Goal: Task Accomplishment & Management: Manage account settings

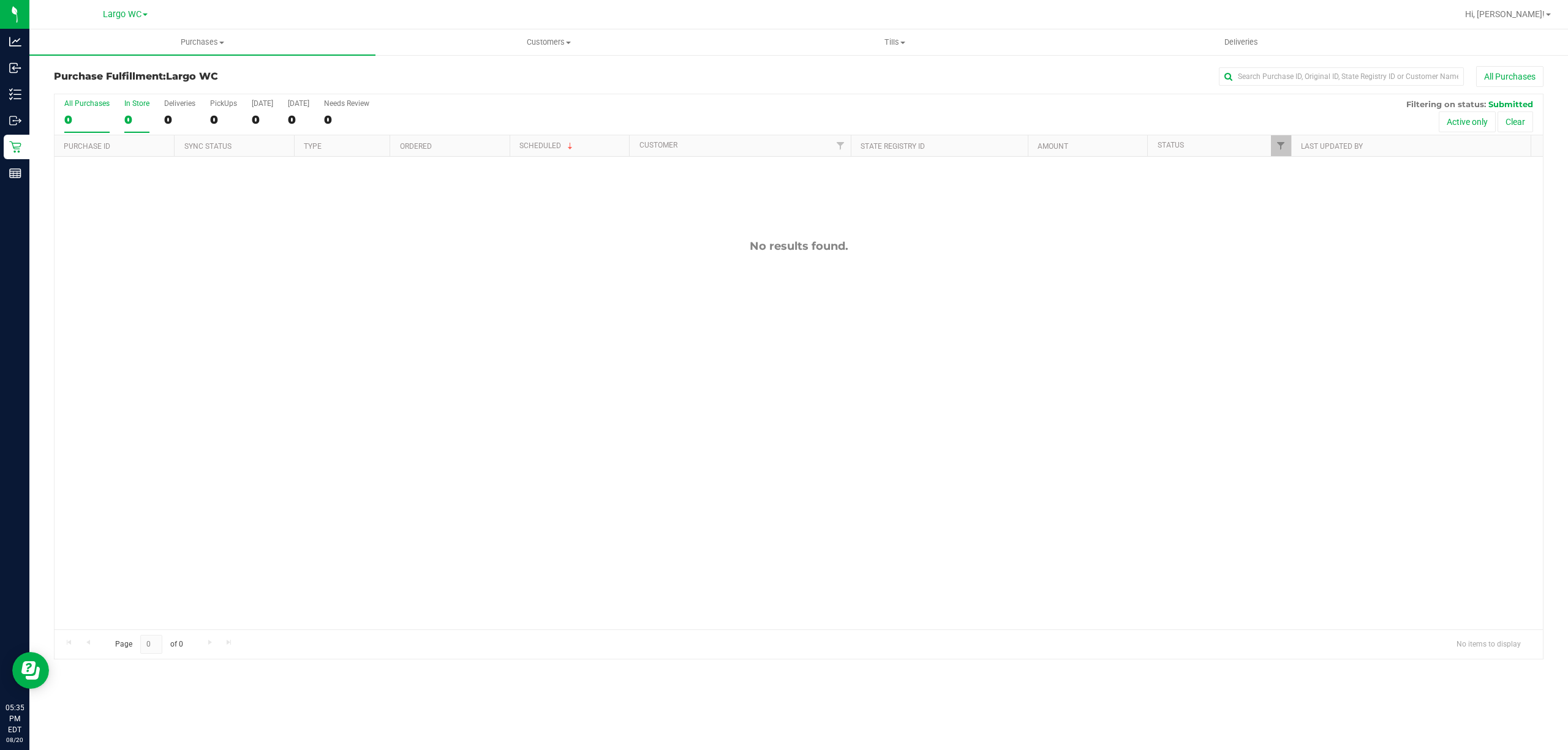
click at [136, 115] on div "0" at bounding box center [137, 119] width 25 height 14
click at [0, 0] on input "In Store 0" at bounding box center [0, 0] width 0 height 0
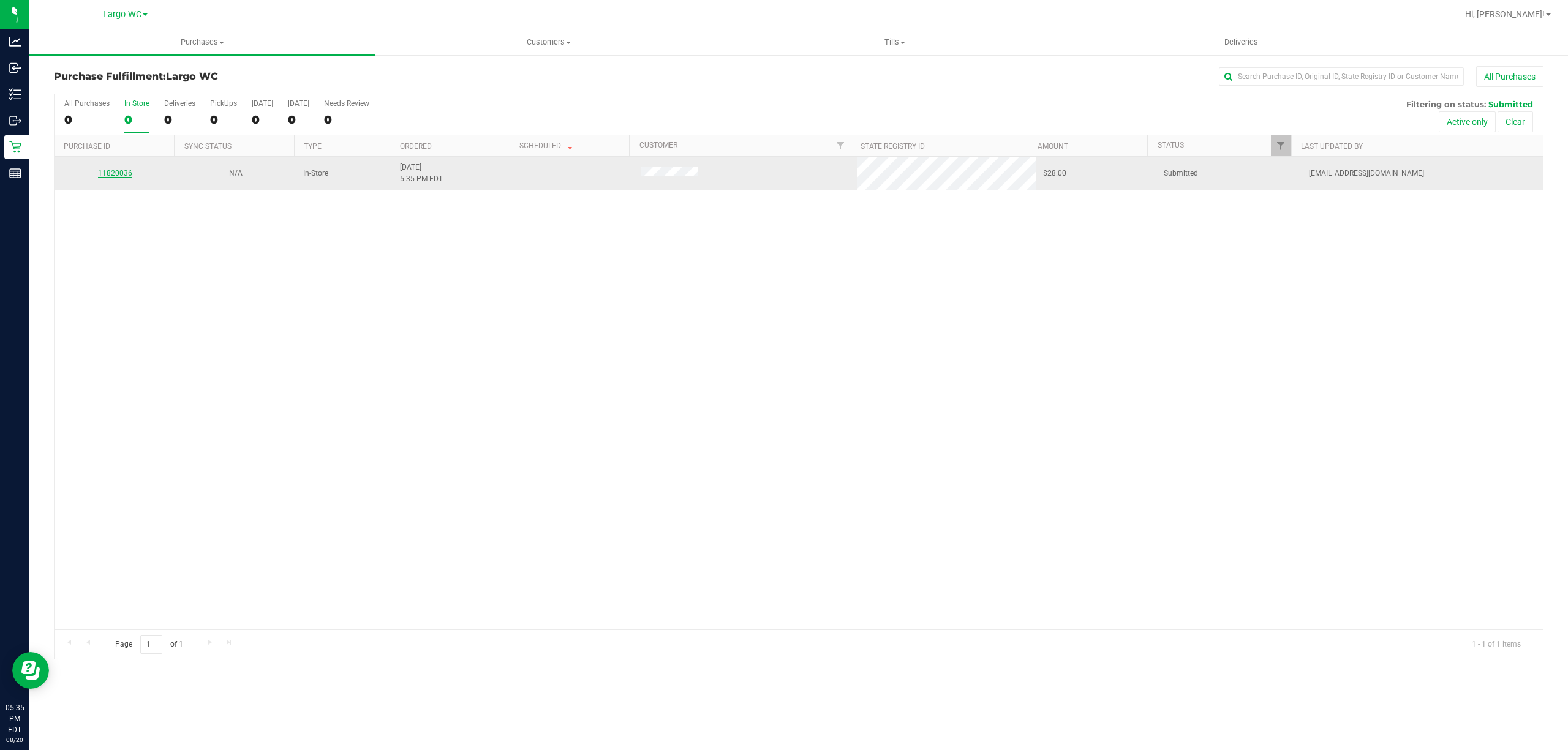
click at [110, 177] on link "11820036" at bounding box center [114, 173] width 34 height 8
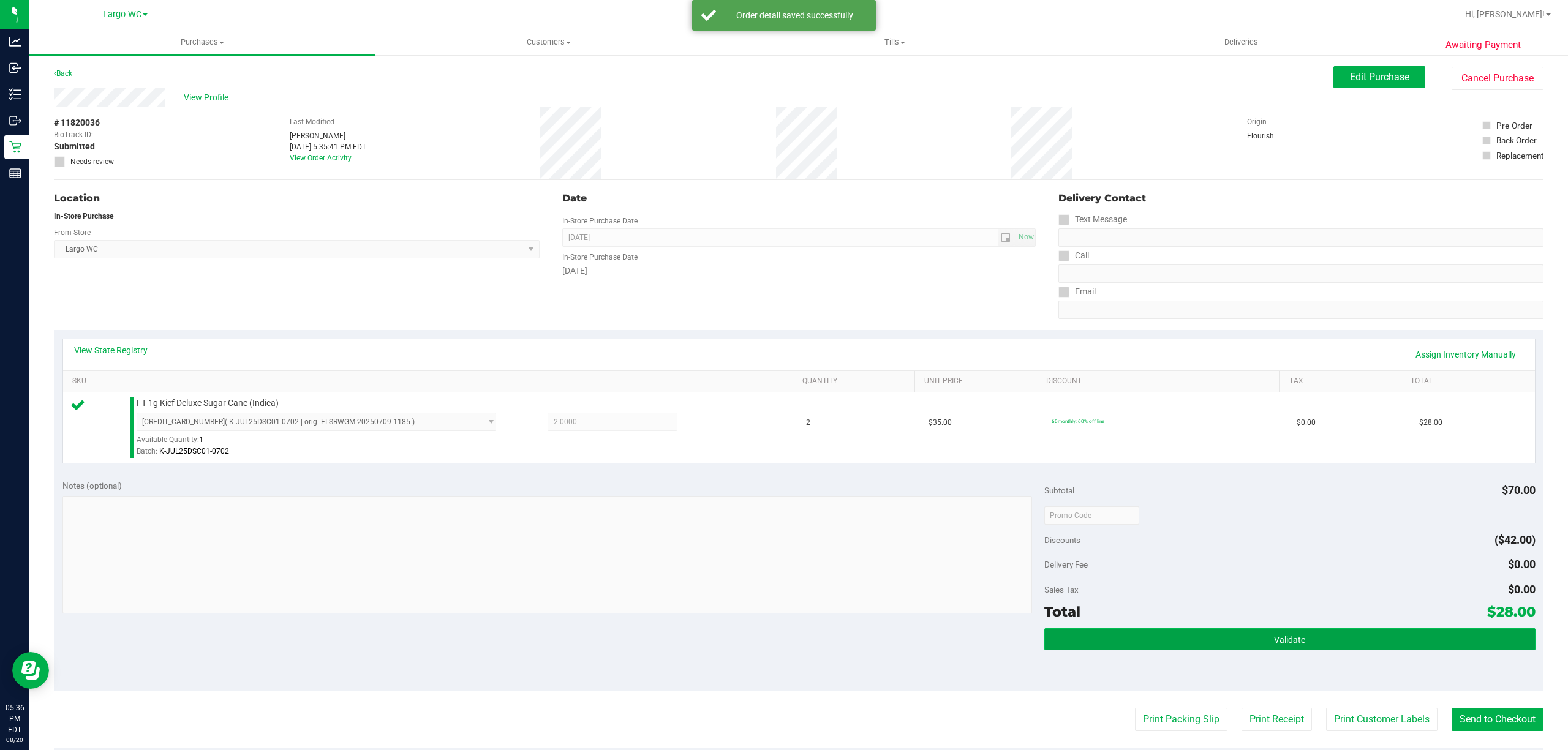
click at [1314, 650] on button "Validate" at bounding box center [1290, 639] width 491 height 22
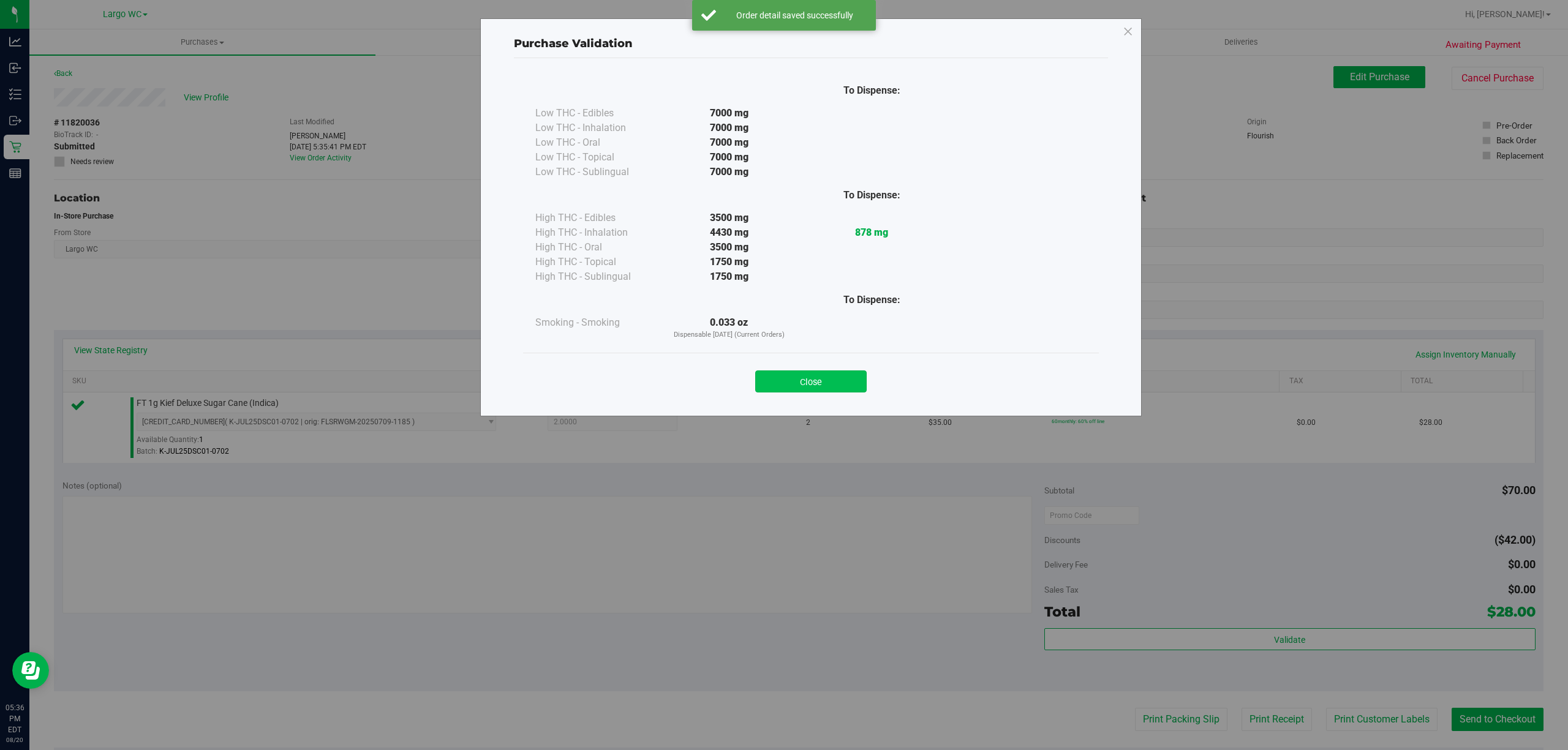
click at [820, 388] on button "Close" at bounding box center [811, 382] width 112 height 22
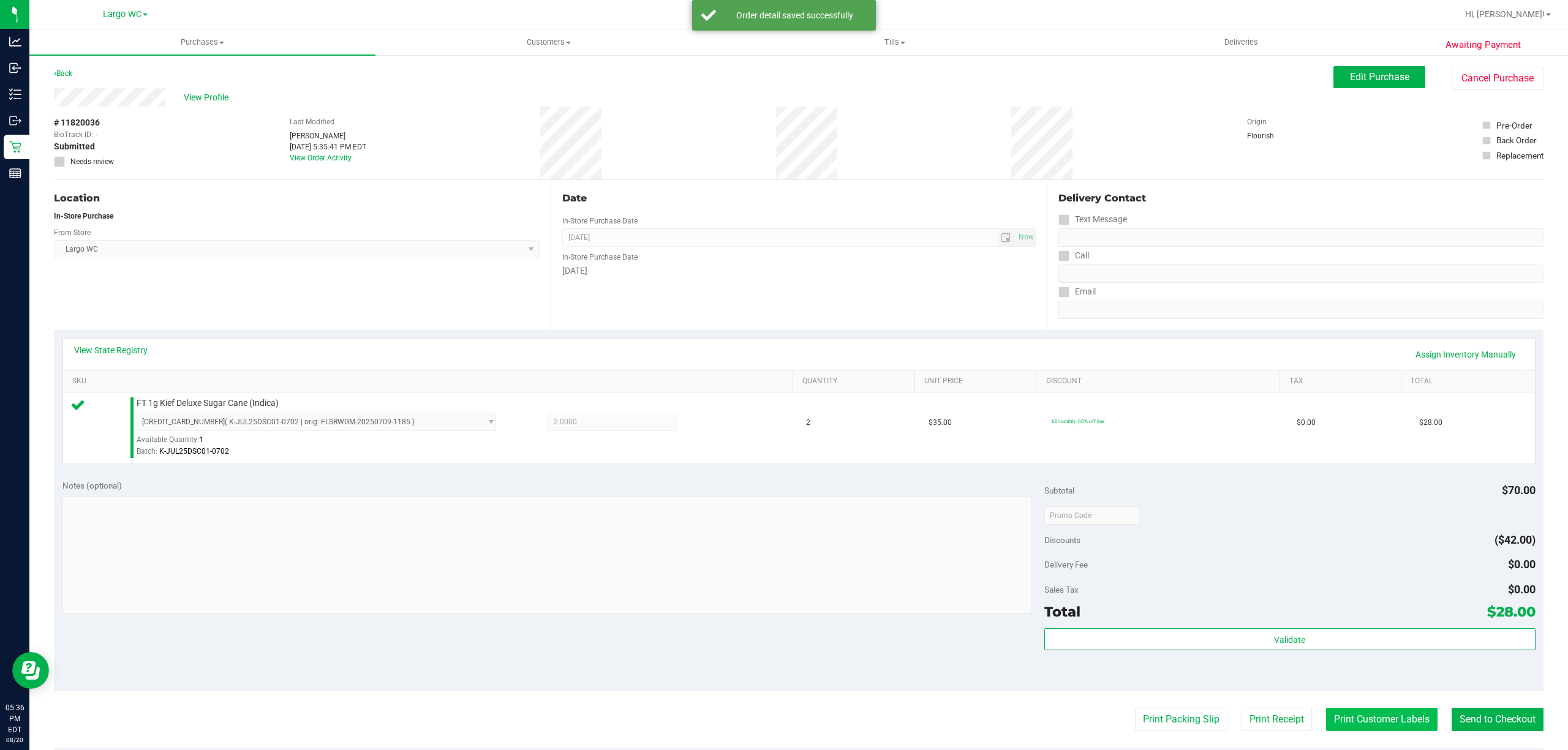
click at [1374, 721] on button "Print Customer Labels" at bounding box center [1382, 719] width 112 height 23
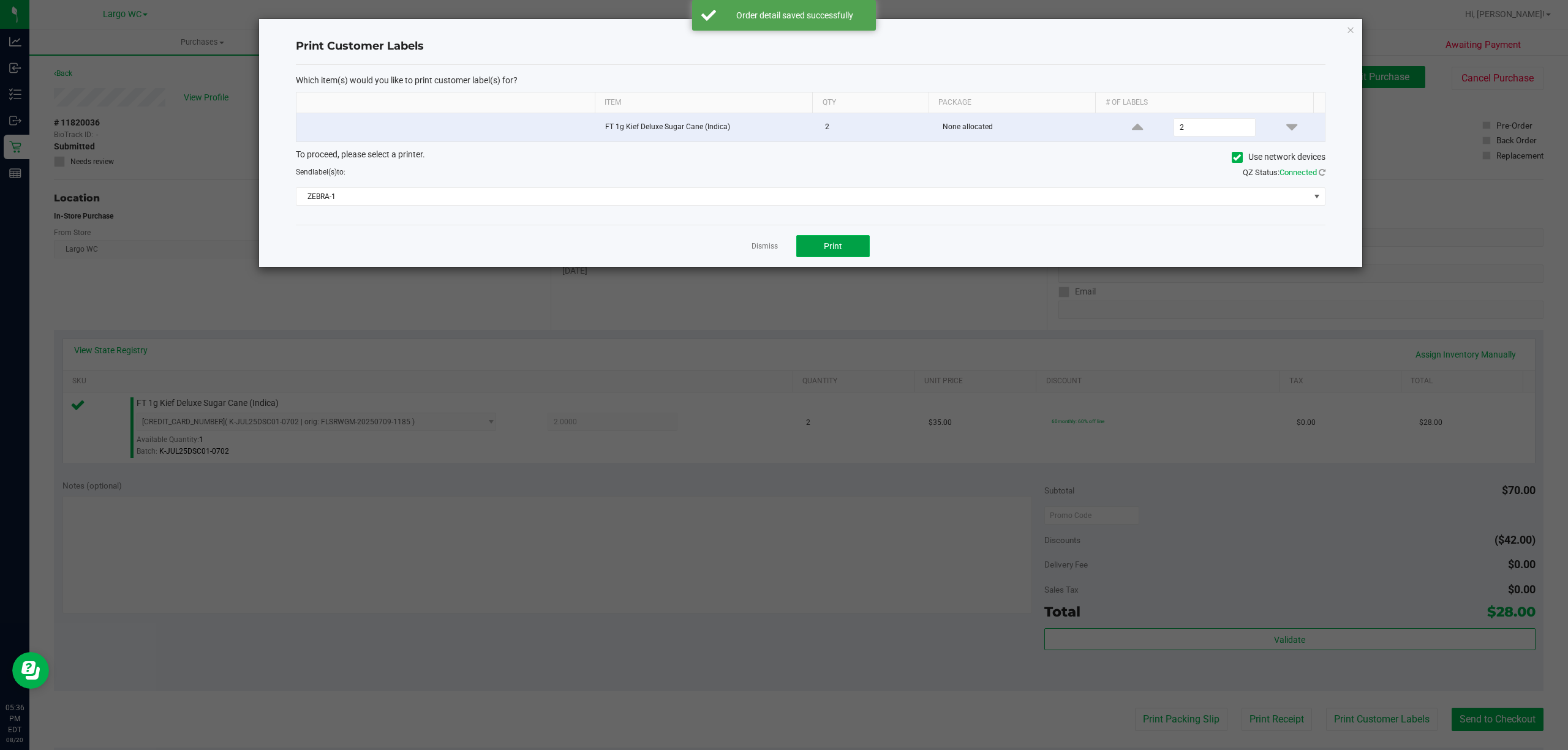
click at [831, 251] on span "Print" at bounding box center [833, 246] width 19 height 10
click at [759, 252] on link "Dismiss" at bounding box center [765, 246] width 26 height 10
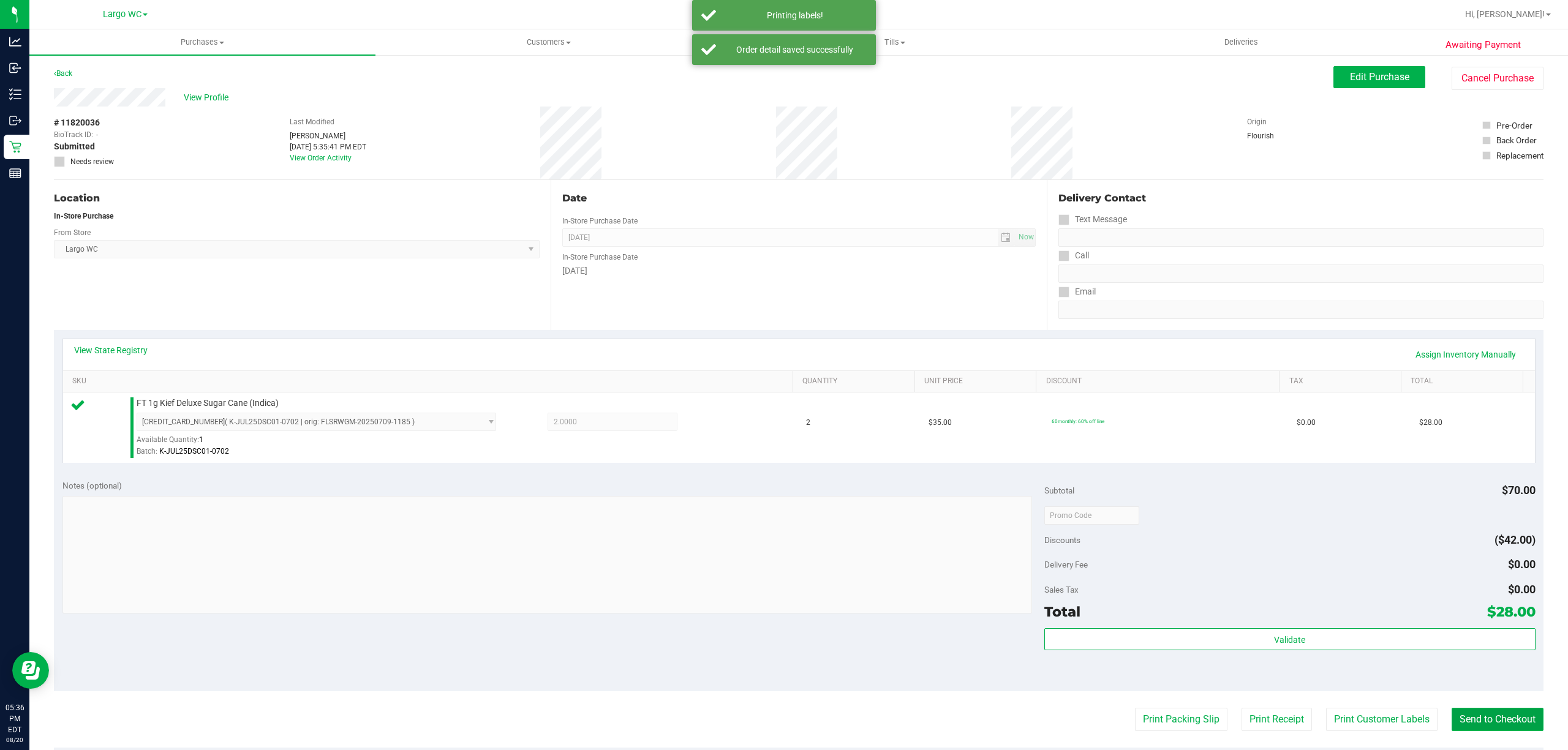
click at [1488, 723] on button "Send to Checkout" at bounding box center [1497, 719] width 92 height 23
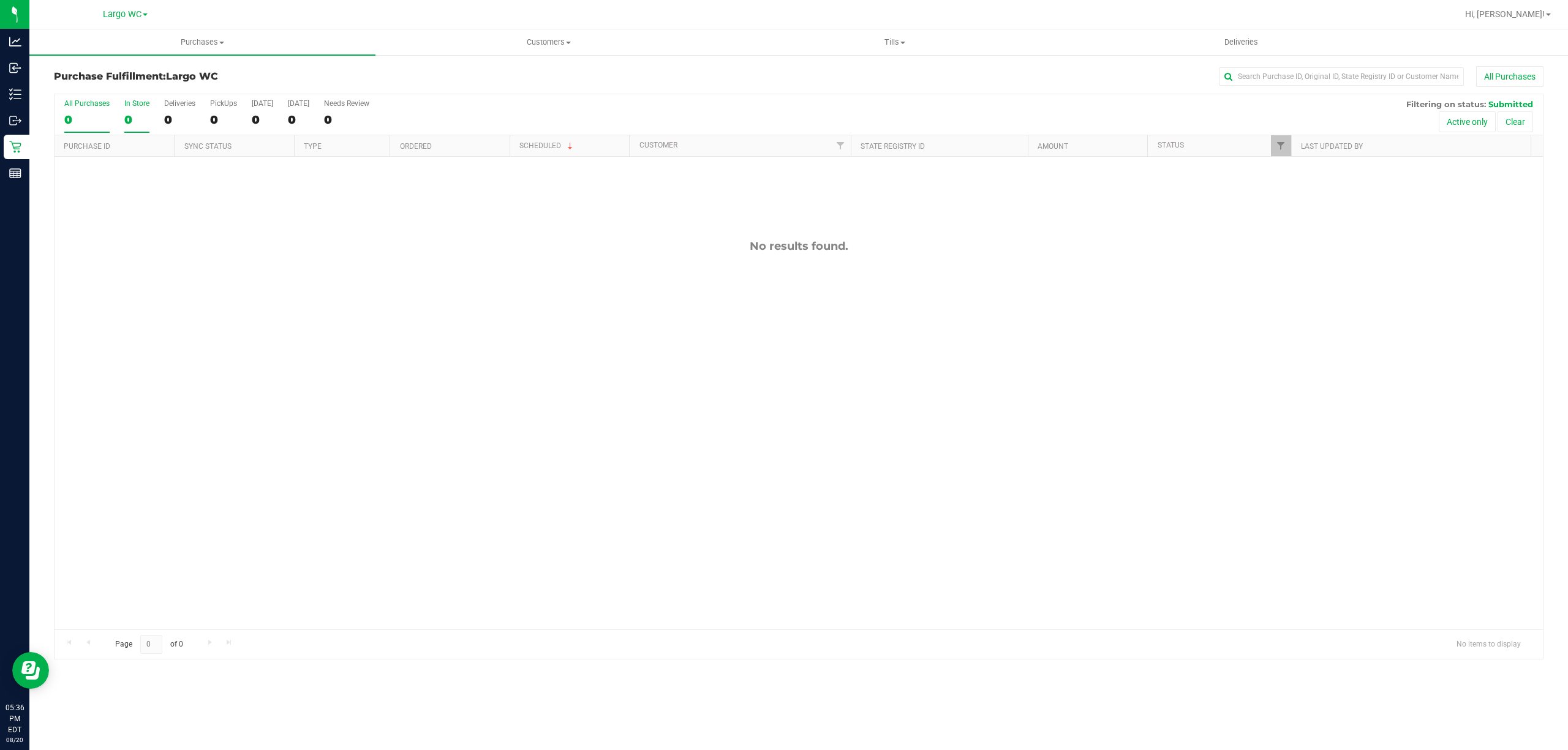
click at [140, 104] on div "In Store" at bounding box center [137, 103] width 25 height 8
click at [0, 0] on input "In Store 0" at bounding box center [0, 0] width 0 height 0
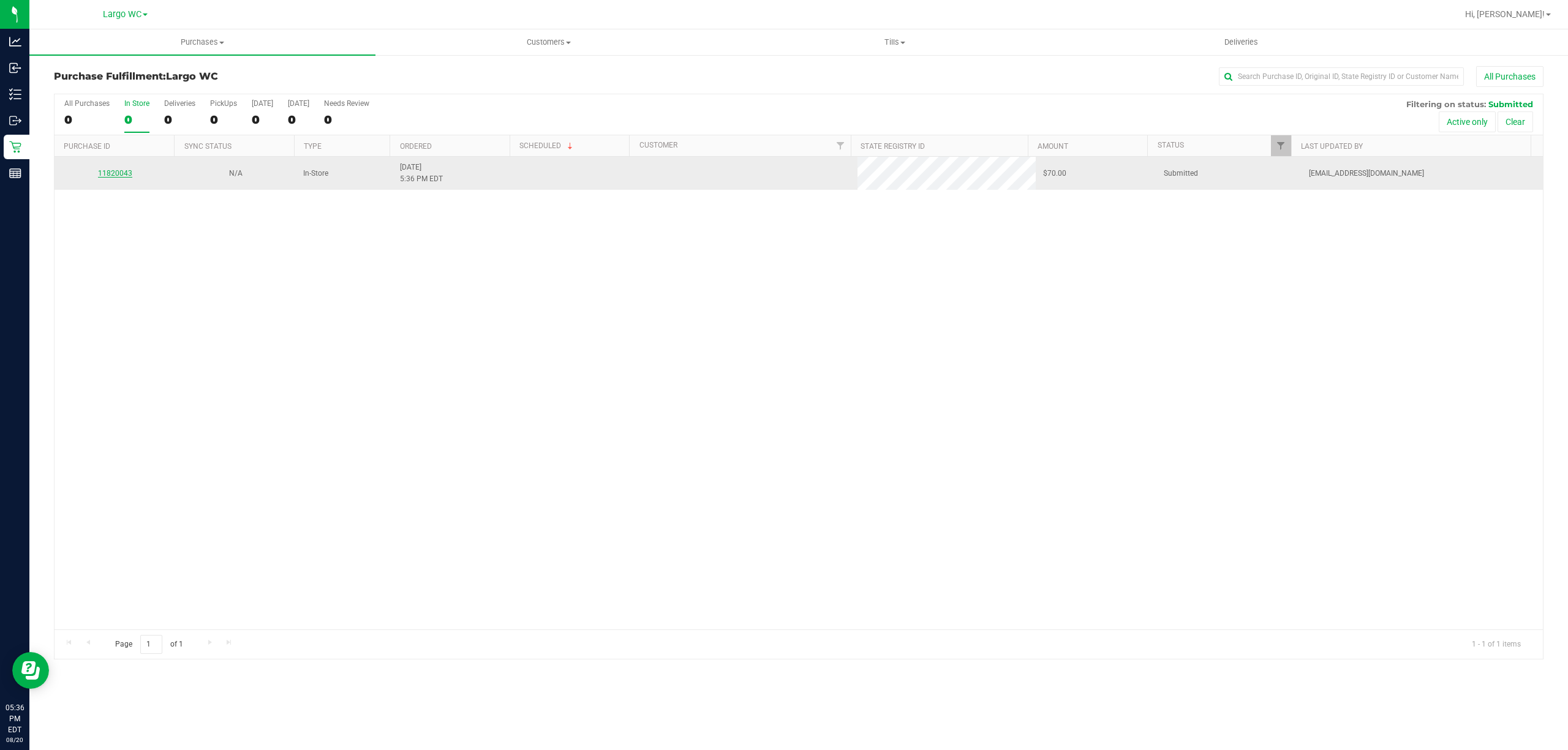
click at [110, 174] on link "11820043" at bounding box center [114, 173] width 34 height 8
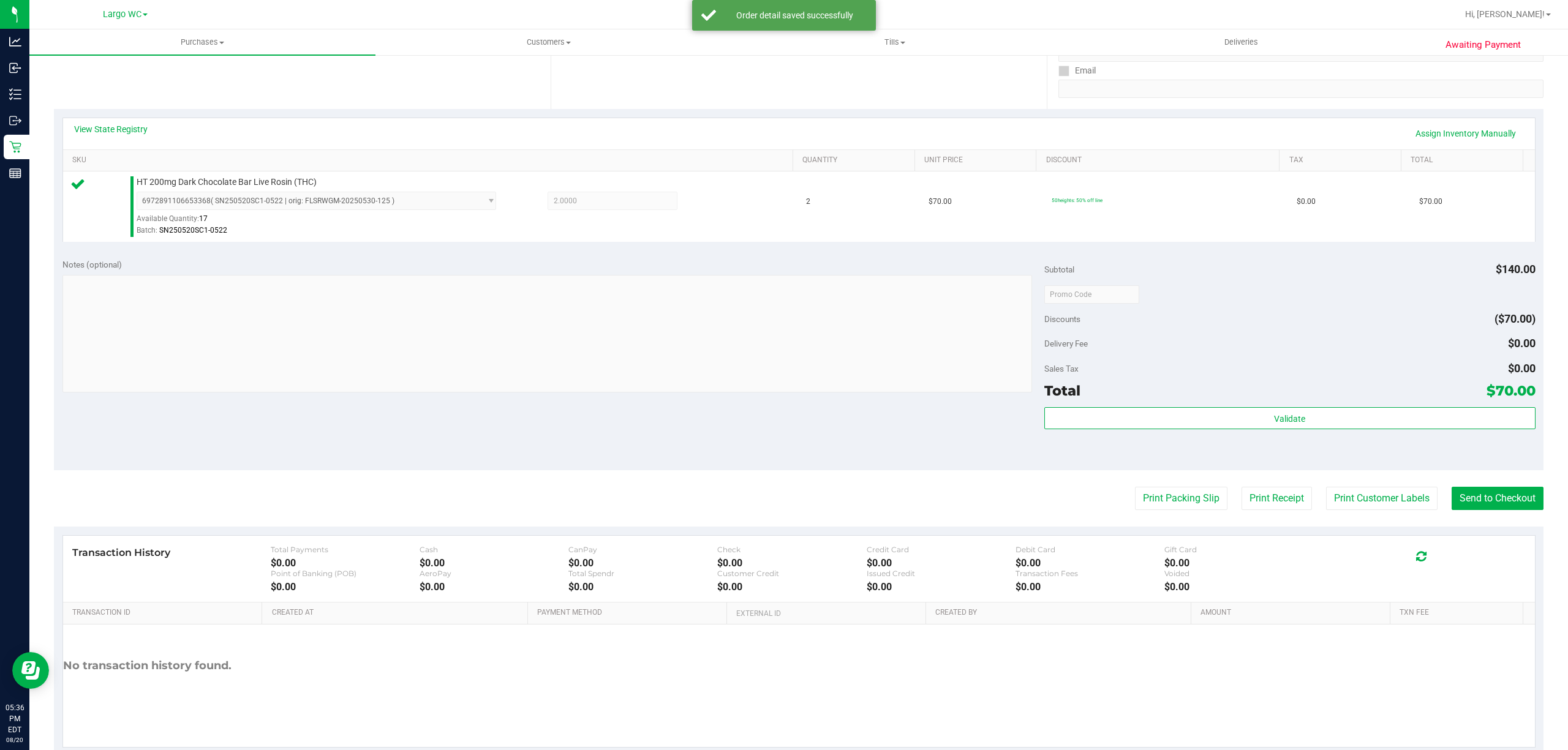
scroll to position [253, 0]
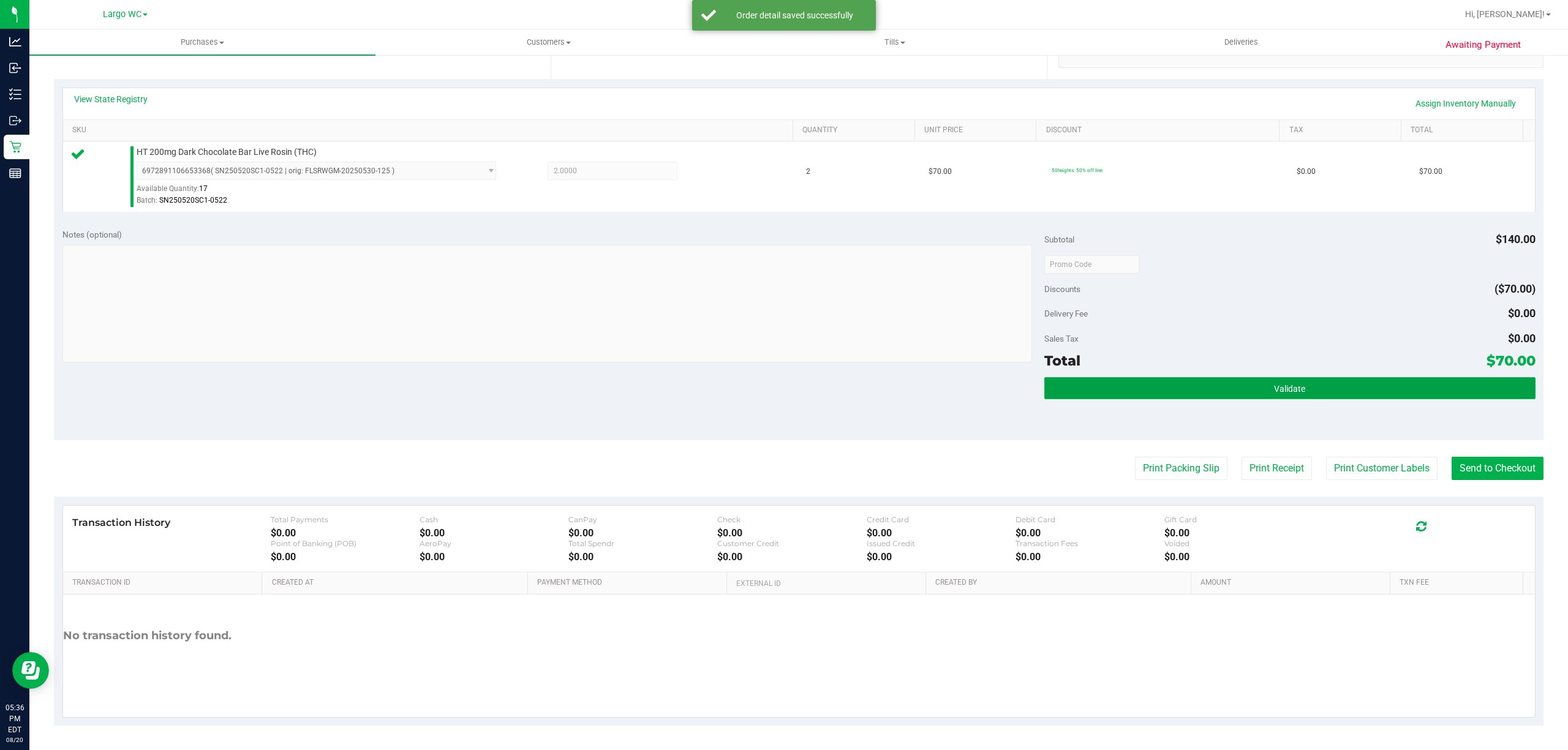
click at [1293, 381] on button "Validate" at bounding box center [1290, 388] width 491 height 22
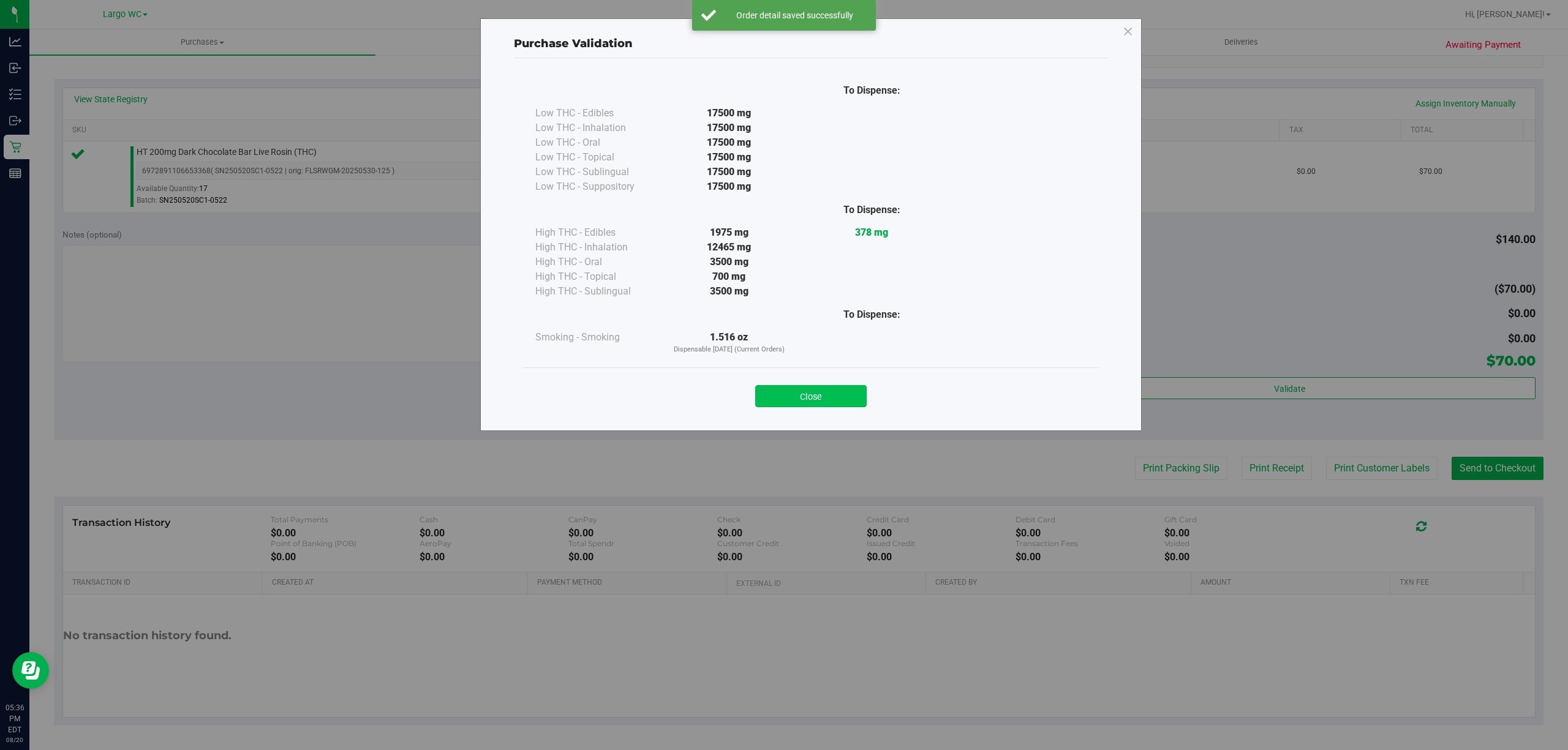
click at [811, 398] on button "Close" at bounding box center [811, 396] width 112 height 22
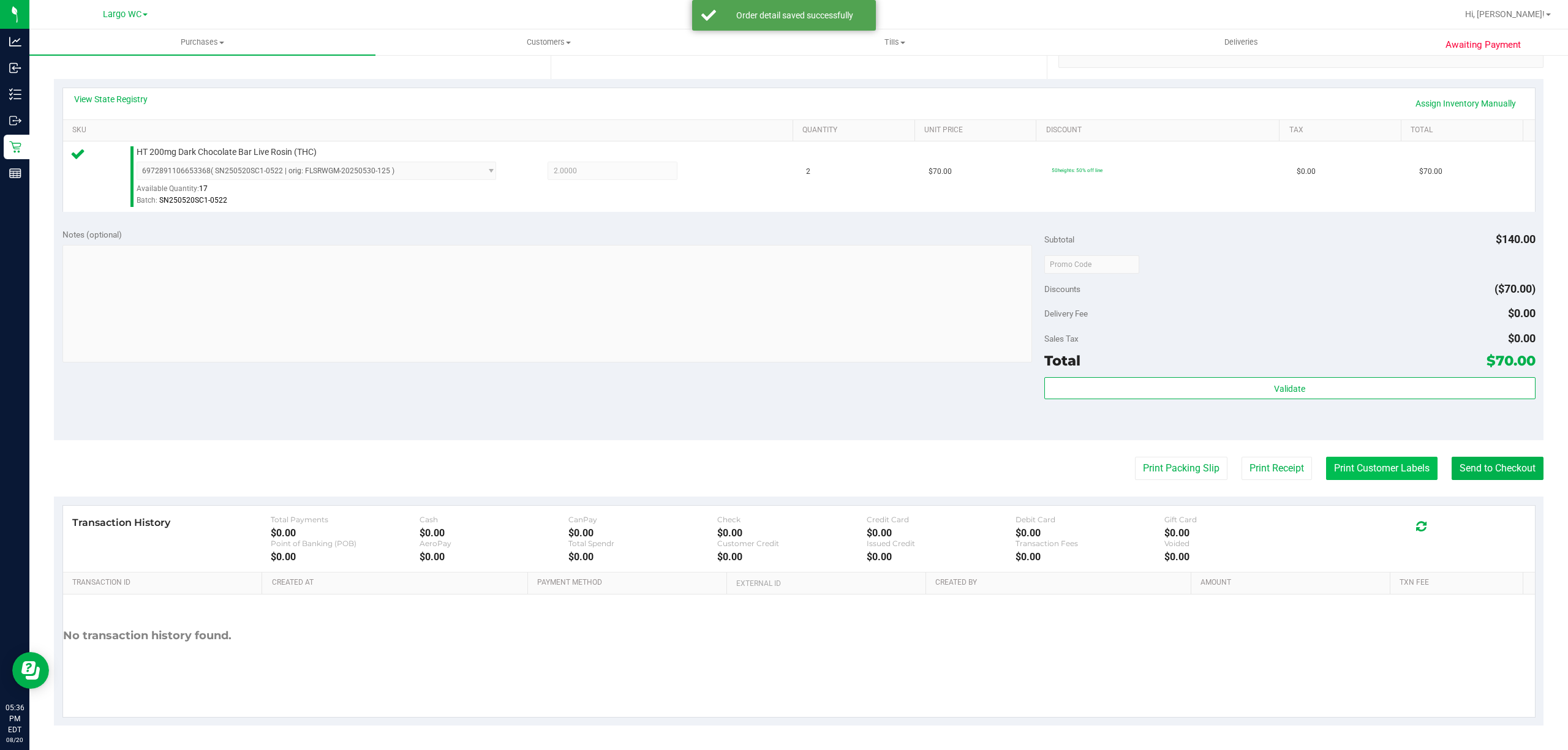
click at [1390, 471] on button "Print Customer Labels" at bounding box center [1382, 468] width 112 height 23
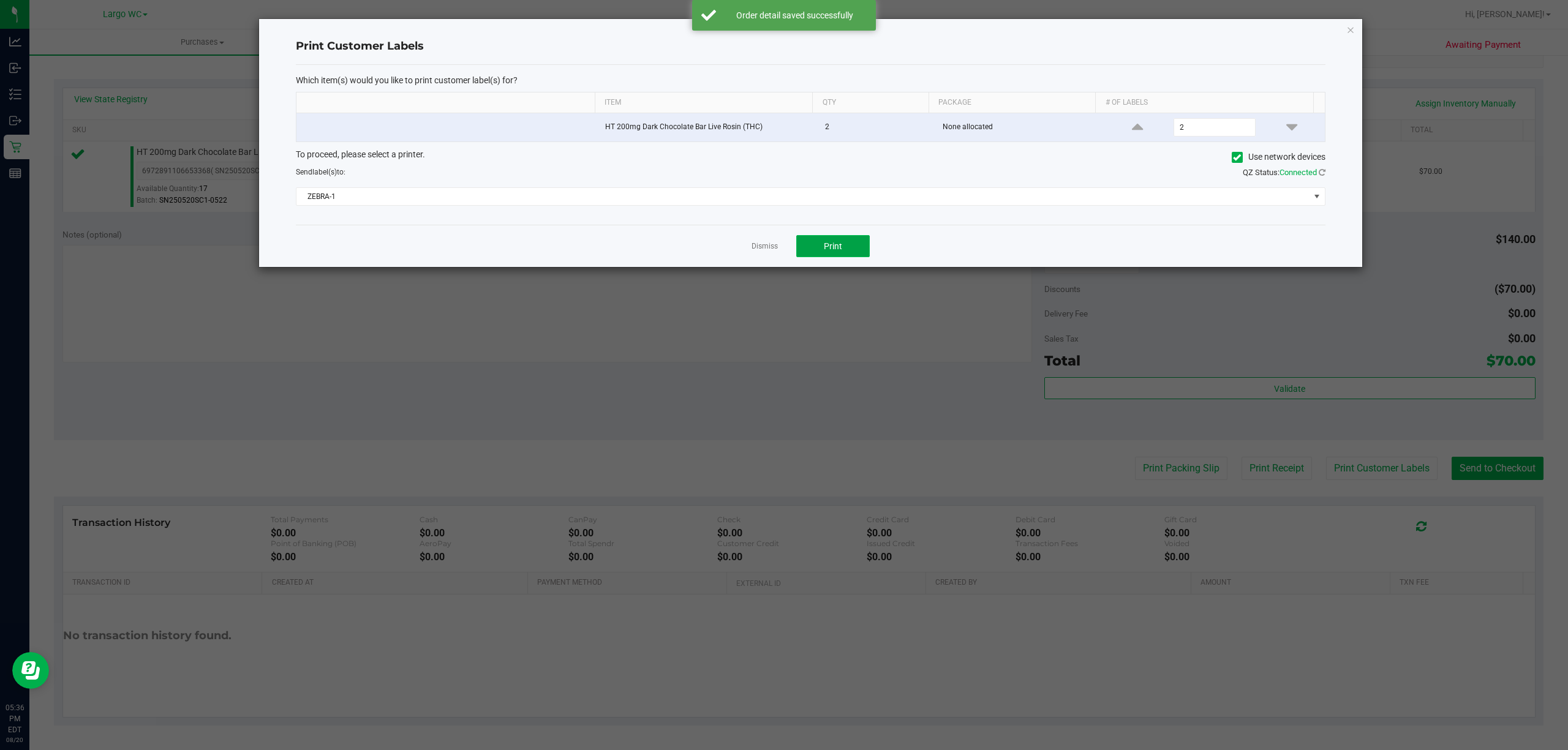
click at [848, 248] on button "Print" at bounding box center [833, 247] width 74 height 22
click at [756, 248] on link "Dismiss" at bounding box center [765, 246] width 26 height 10
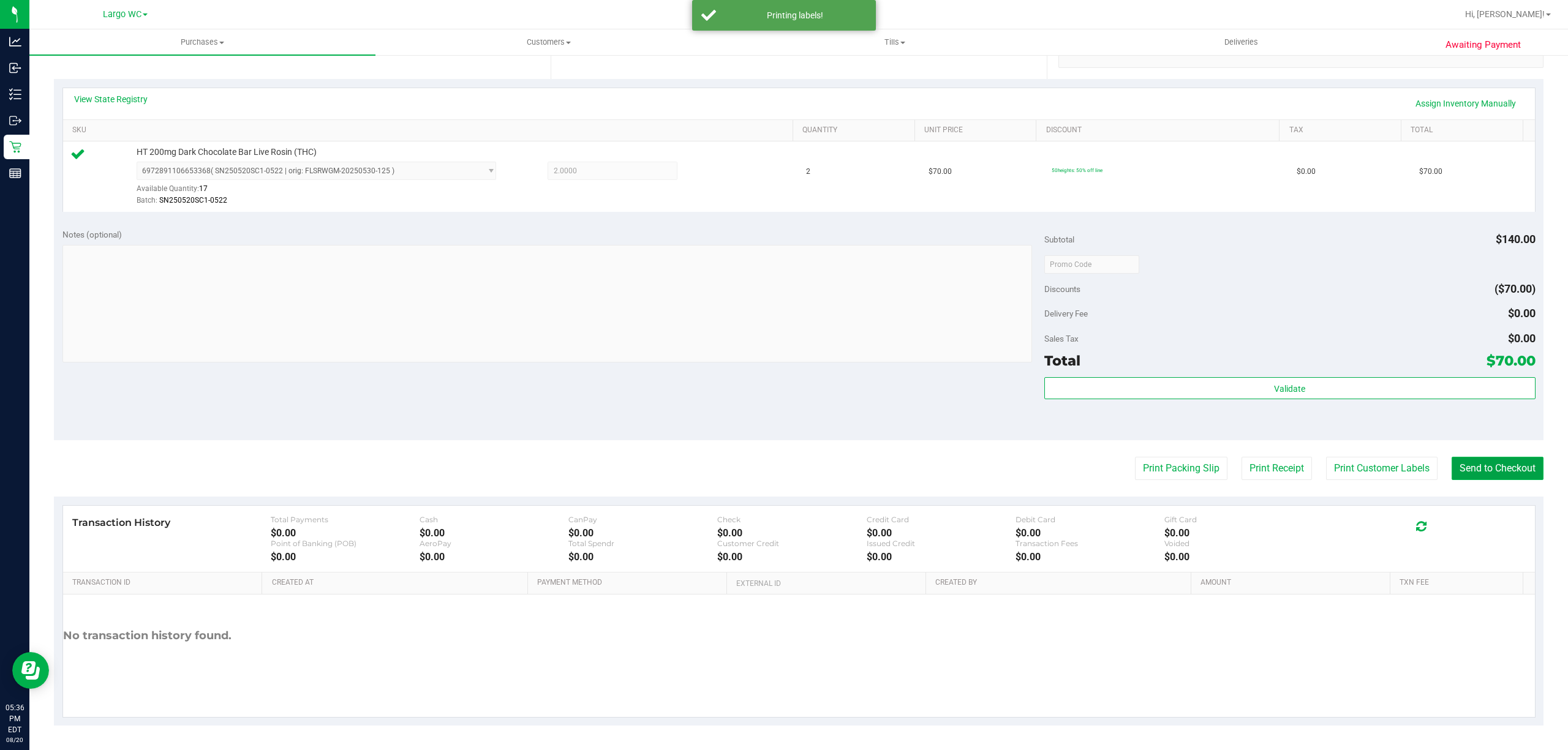
click at [1508, 480] on button "Send to Checkout" at bounding box center [1497, 468] width 92 height 23
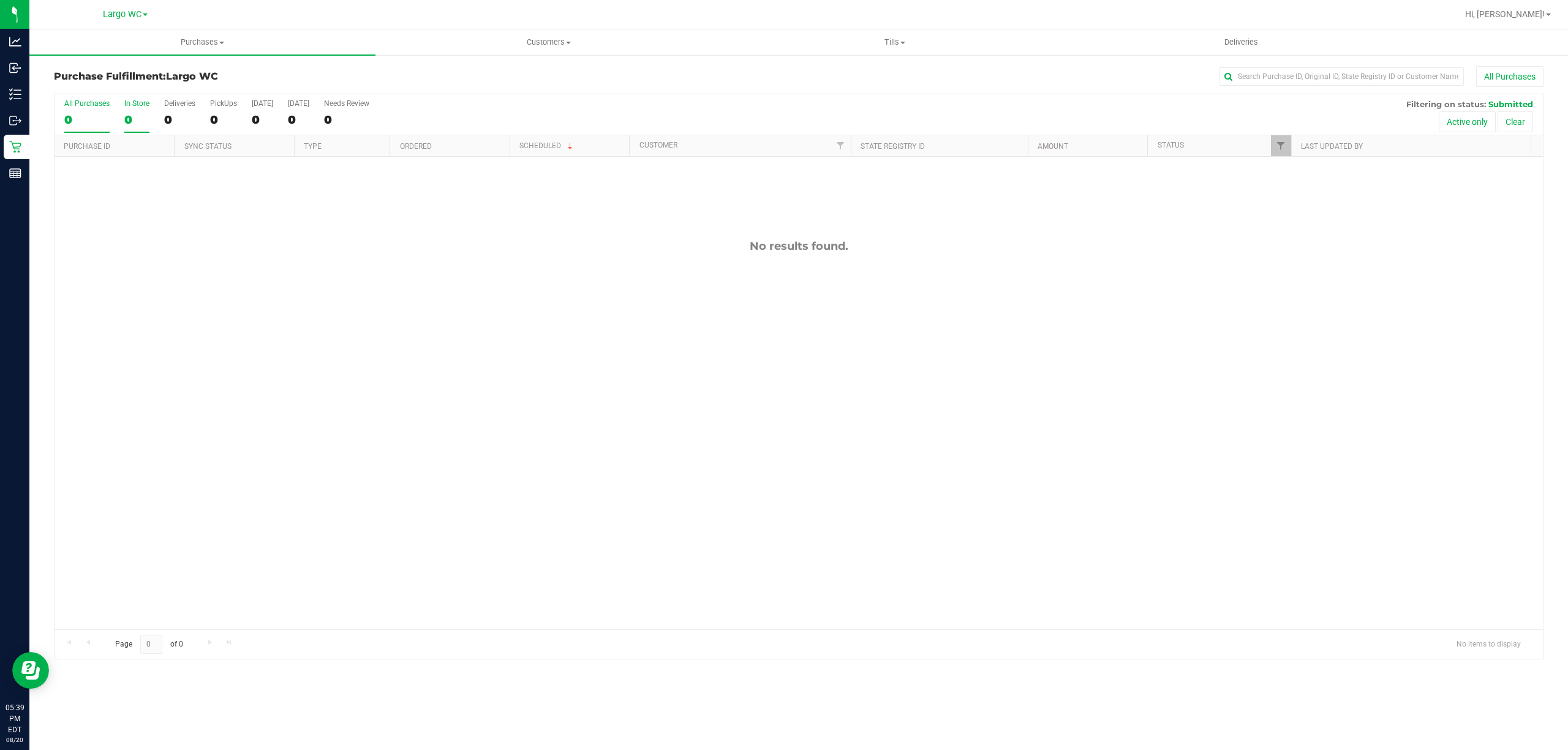
click at [138, 115] on div "0" at bounding box center [137, 119] width 25 height 14
click at [0, 0] on input "In Store 0" at bounding box center [0, 0] width 0 height 0
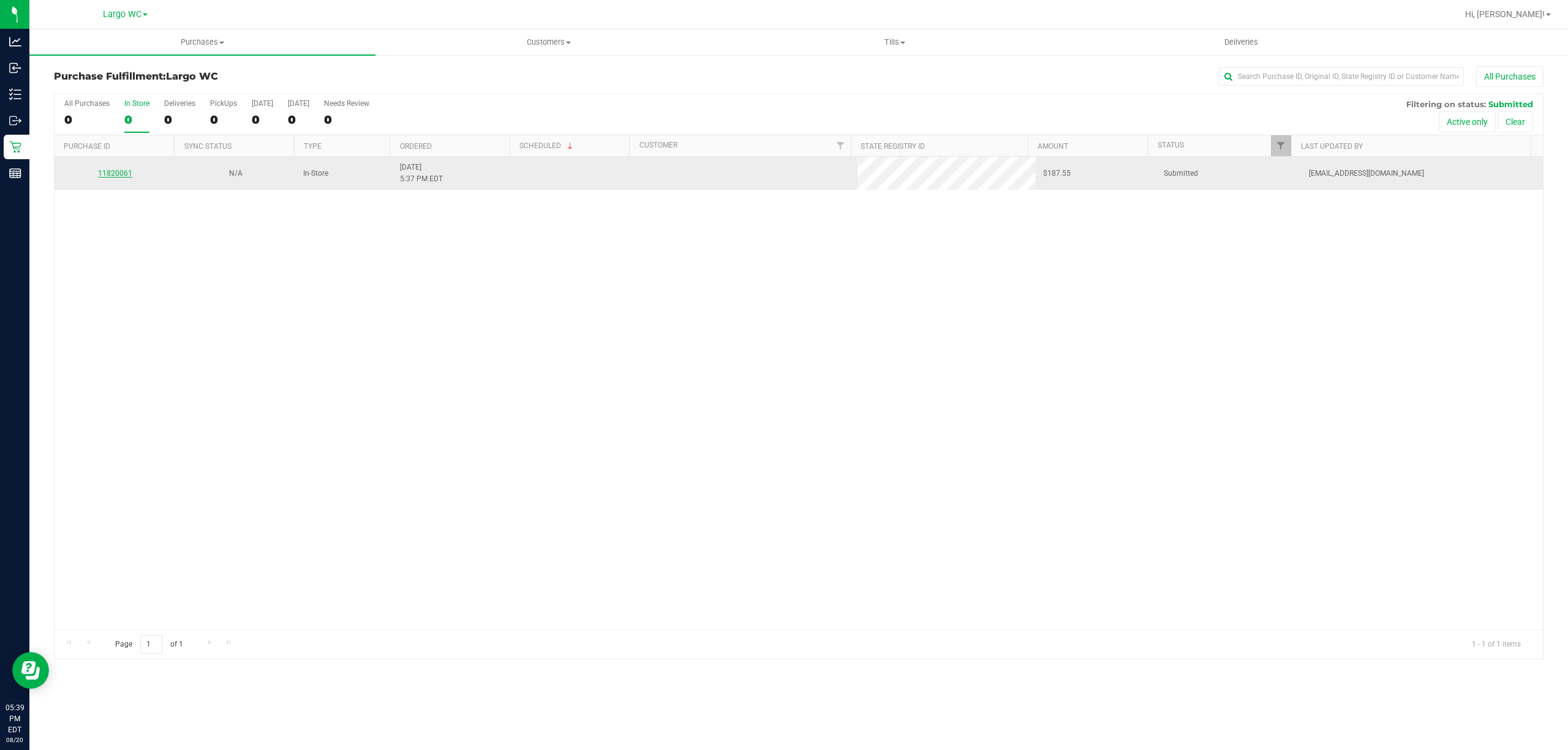
click at [113, 174] on link "11820061" at bounding box center [114, 173] width 34 height 8
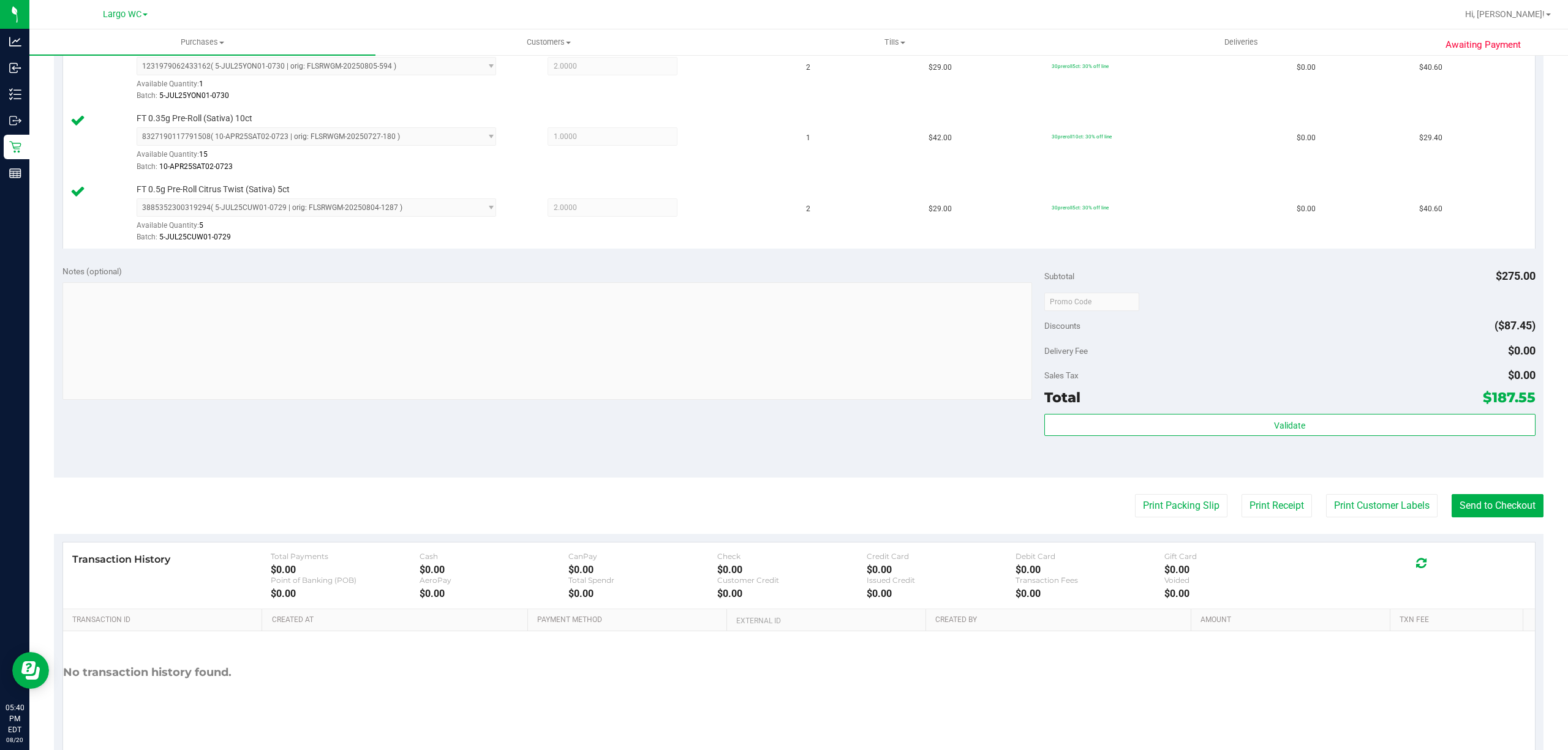
scroll to position [508, 0]
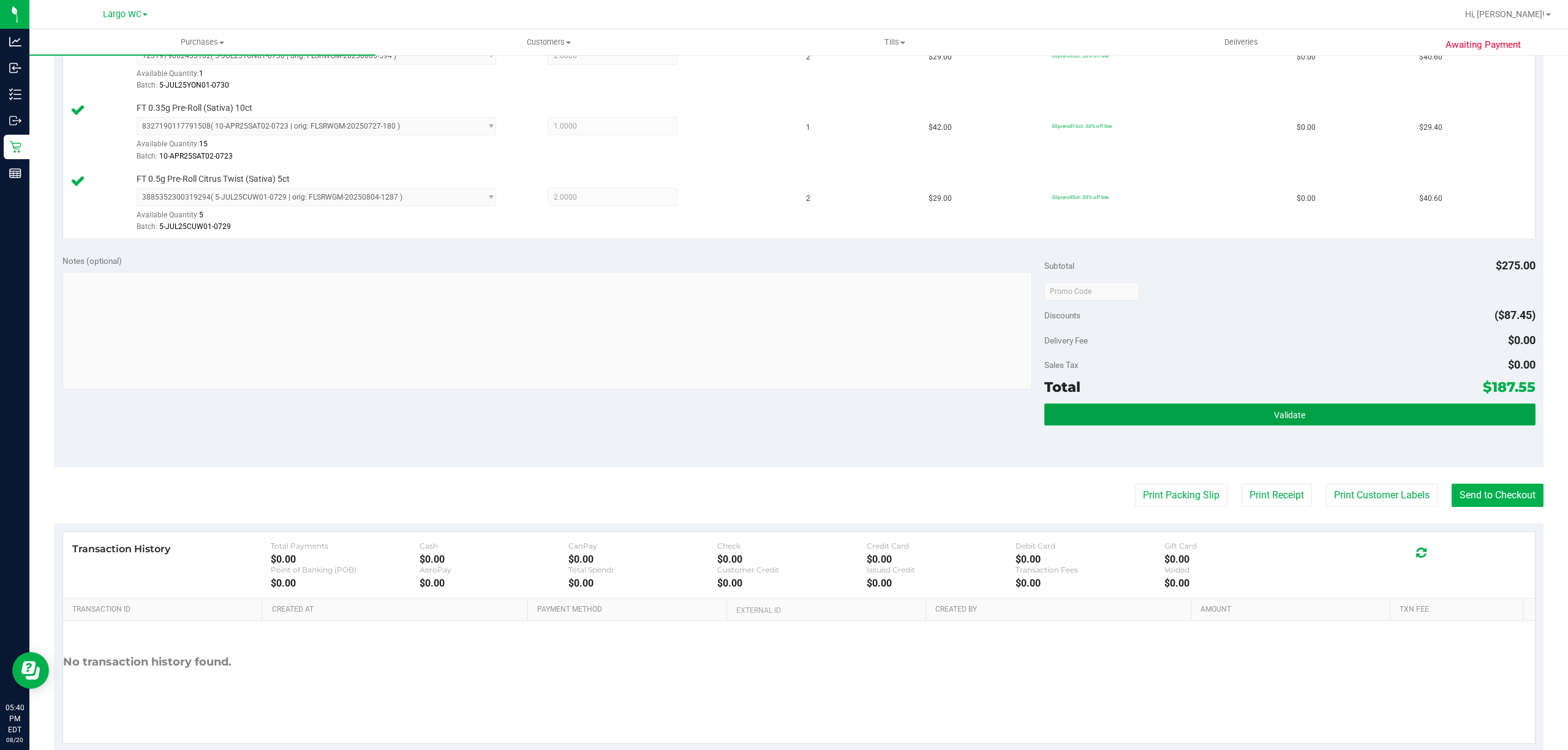
click at [1274, 420] on span "Validate" at bounding box center [1290, 415] width 32 height 10
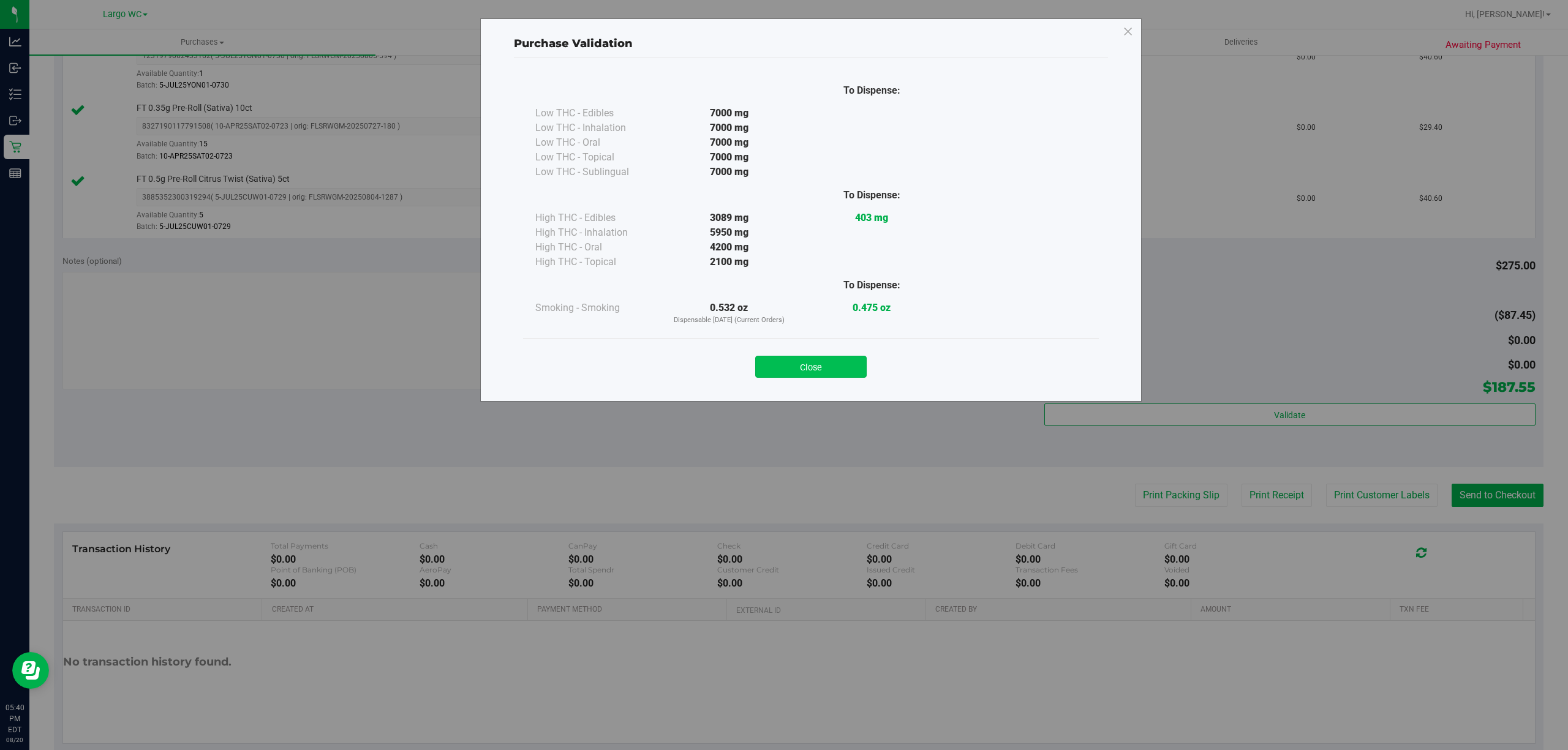
click at [835, 376] on button "Close" at bounding box center [811, 367] width 112 height 22
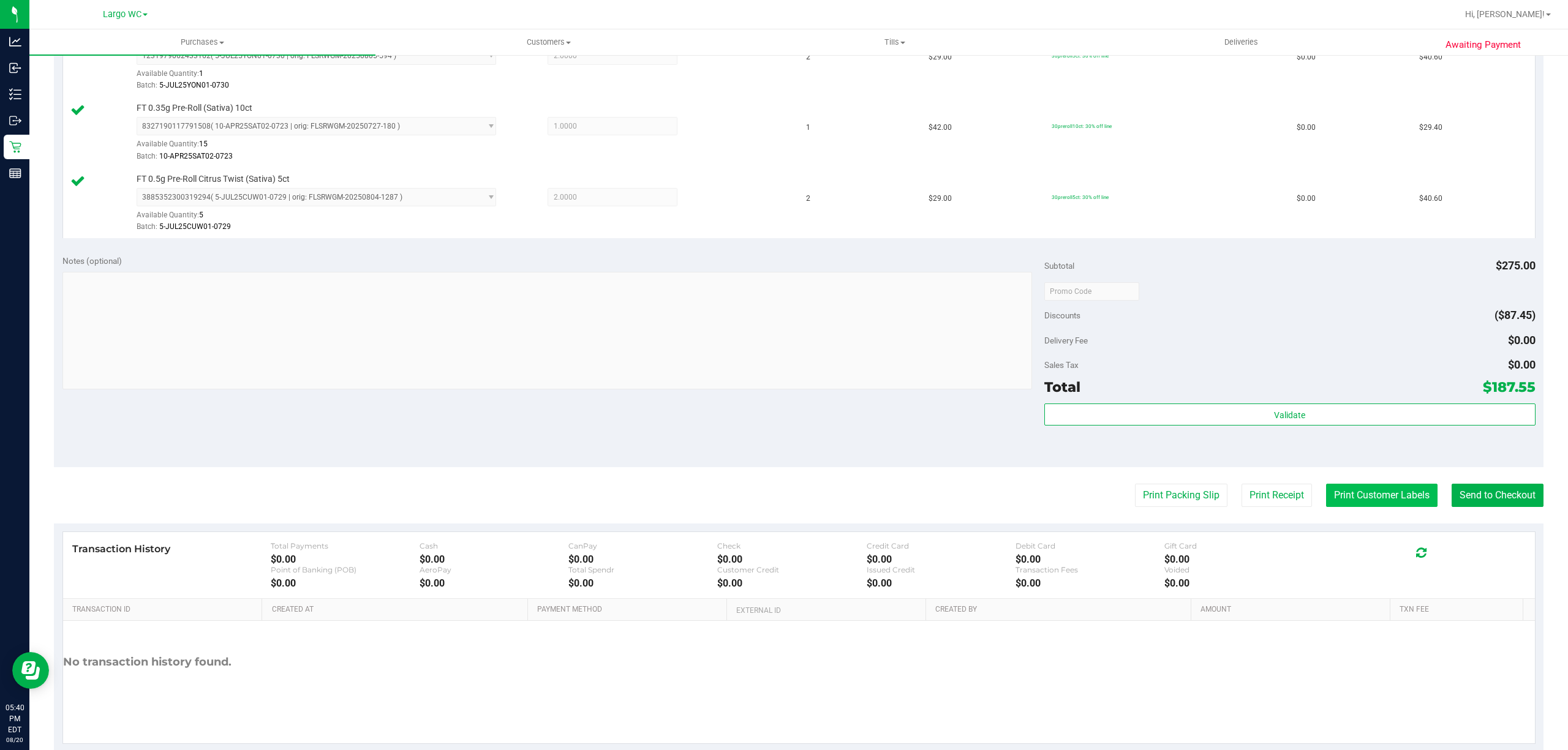
click at [1373, 505] on button "Print Customer Labels" at bounding box center [1382, 495] width 112 height 23
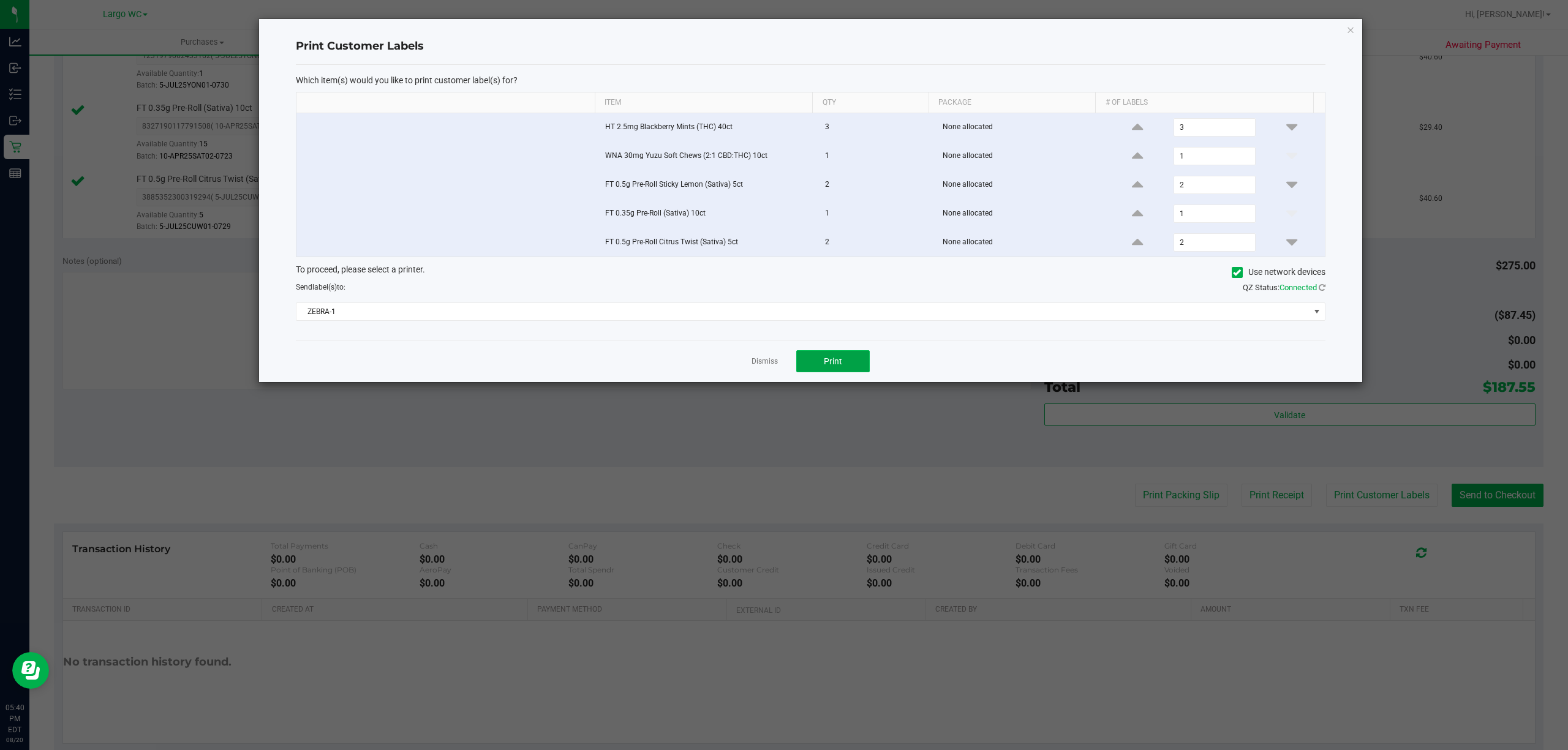
click at [824, 372] on button "Print" at bounding box center [833, 362] width 74 height 22
click at [761, 361] on link "Dismiss" at bounding box center [765, 361] width 26 height 10
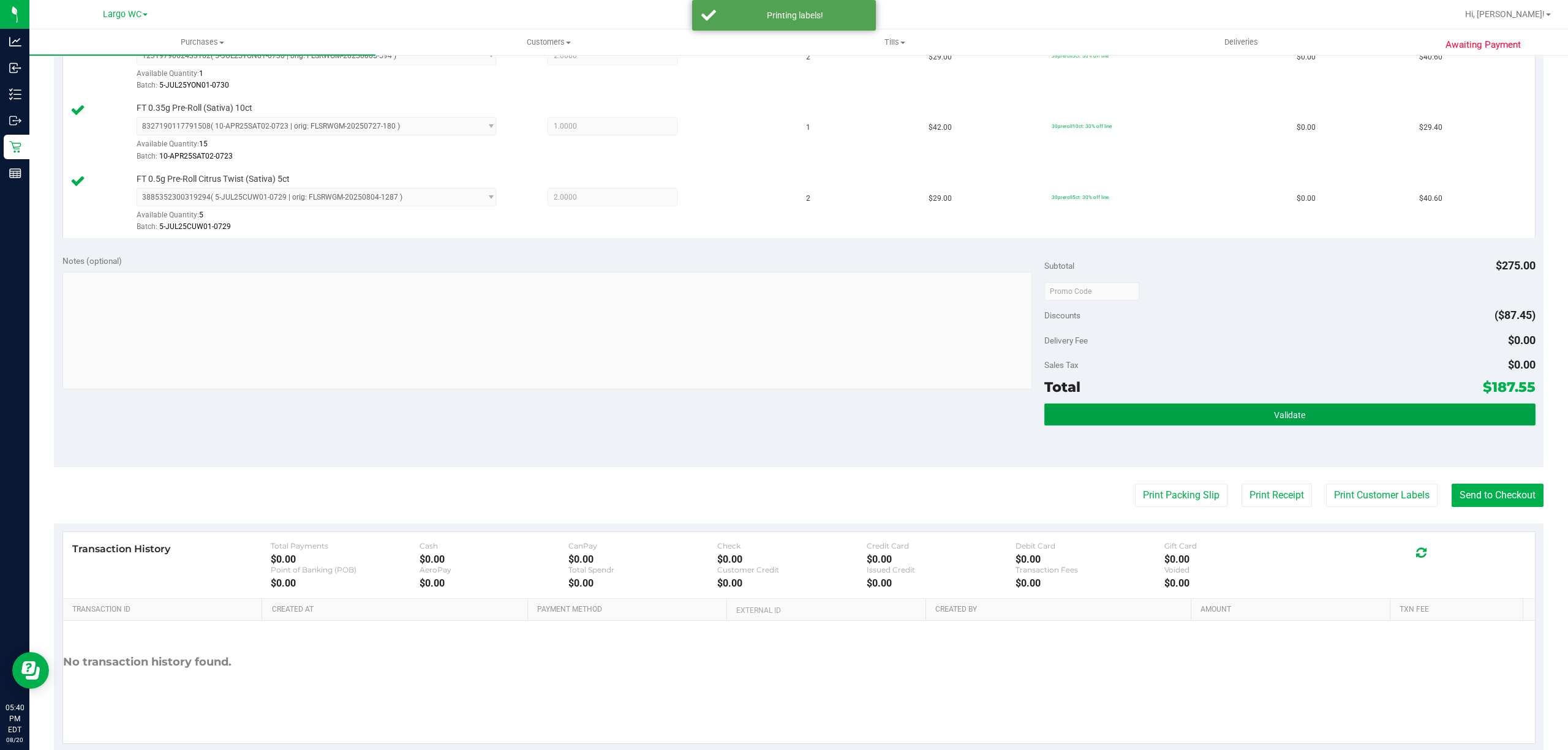
click at [1214, 415] on button "Validate" at bounding box center [1290, 415] width 491 height 22
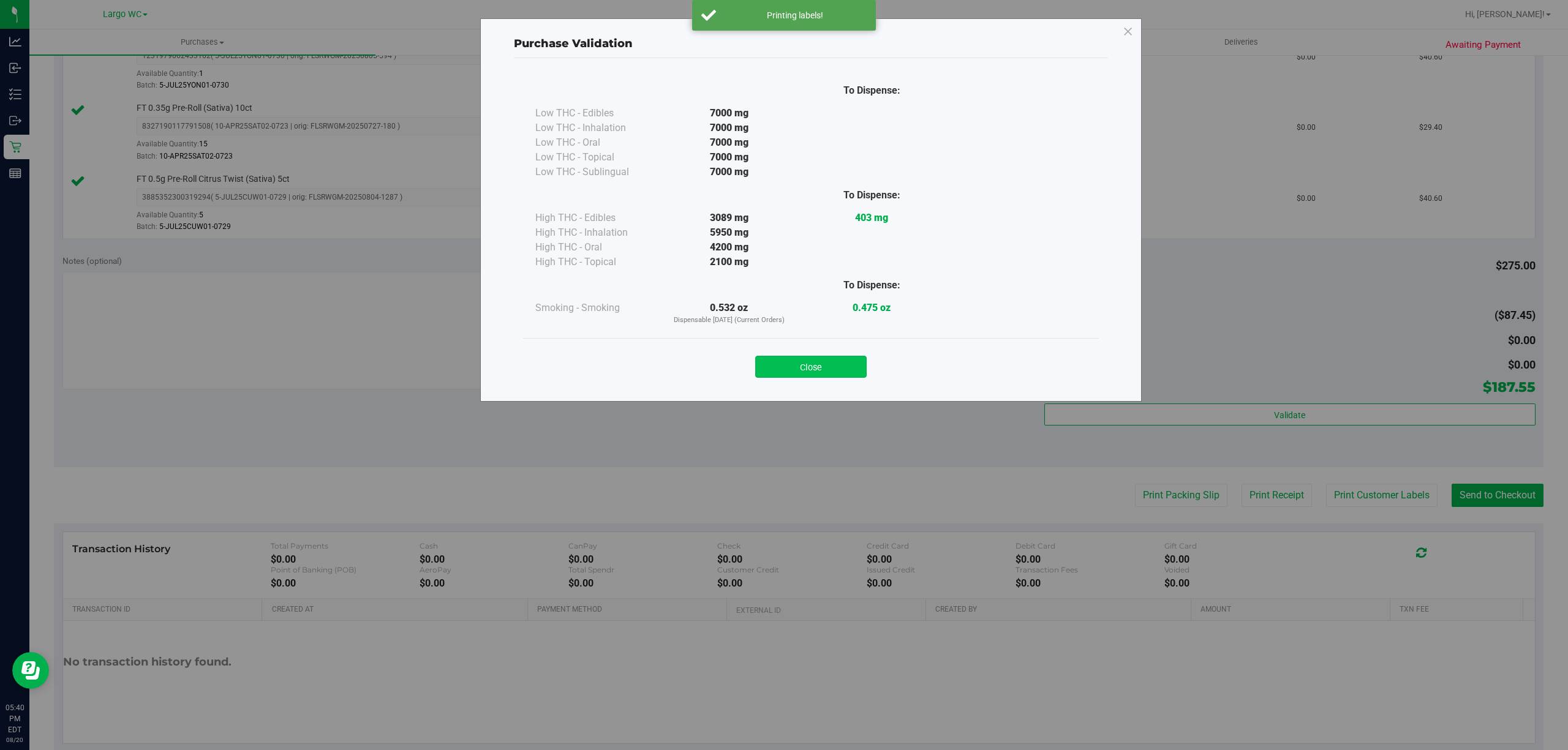
click at [845, 368] on button "Close" at bounding box center [811, 367] width 112 height 22
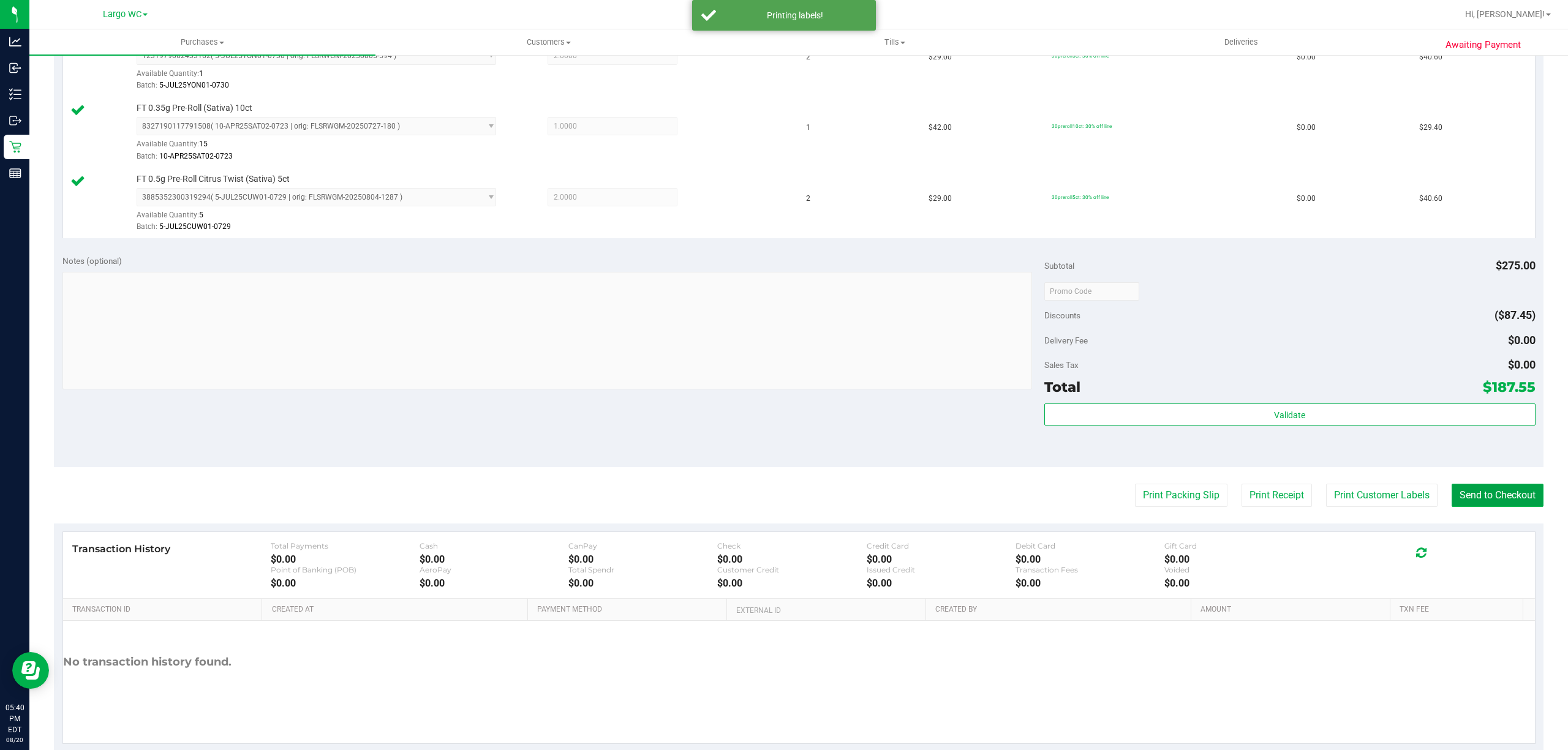
click at [1490, 499] on button "Send to Checkout" at bounding box center [1497, 495] width 92 height 23
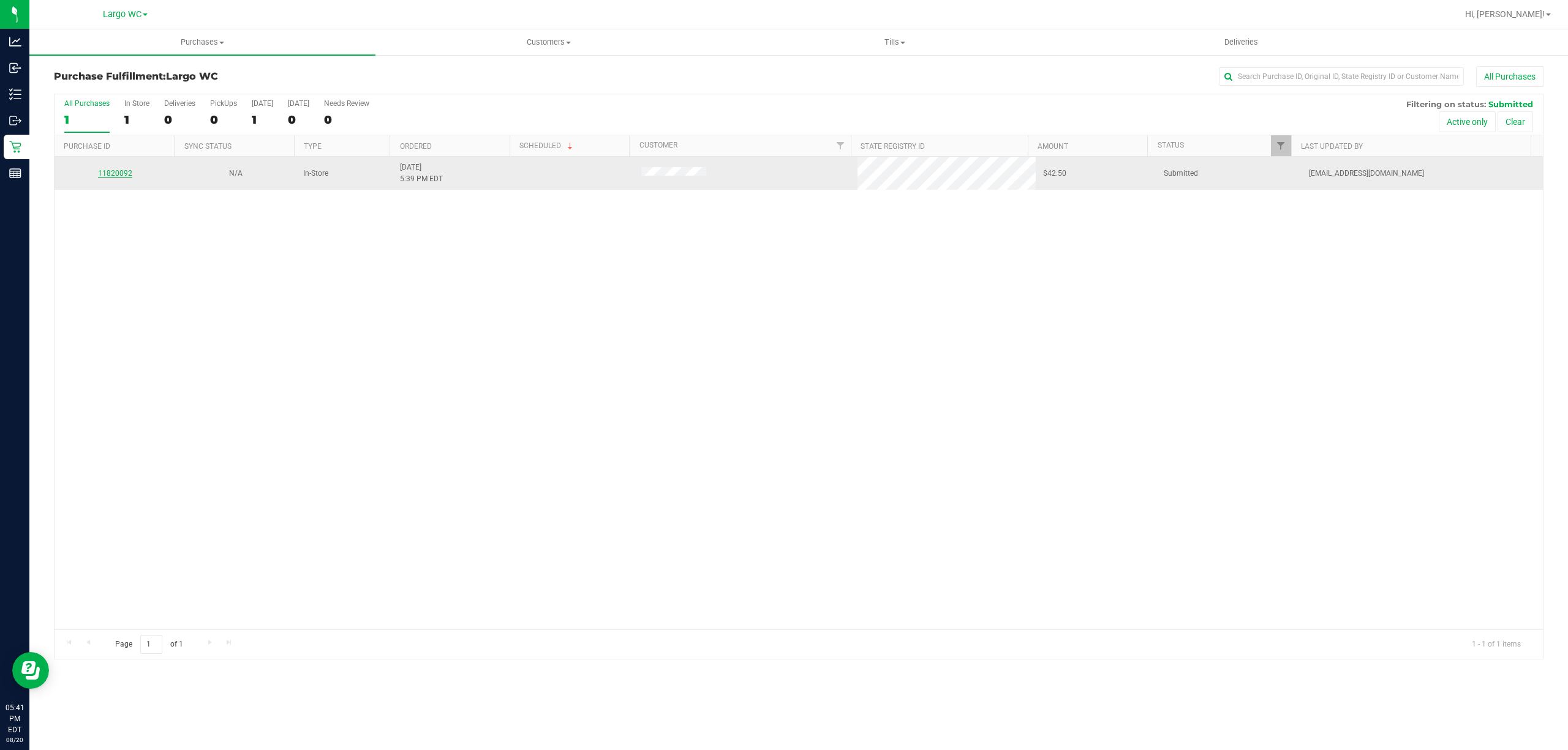
click at [99, 177] on link "11820092" at bounding box center [114, 173] width 34 height 8
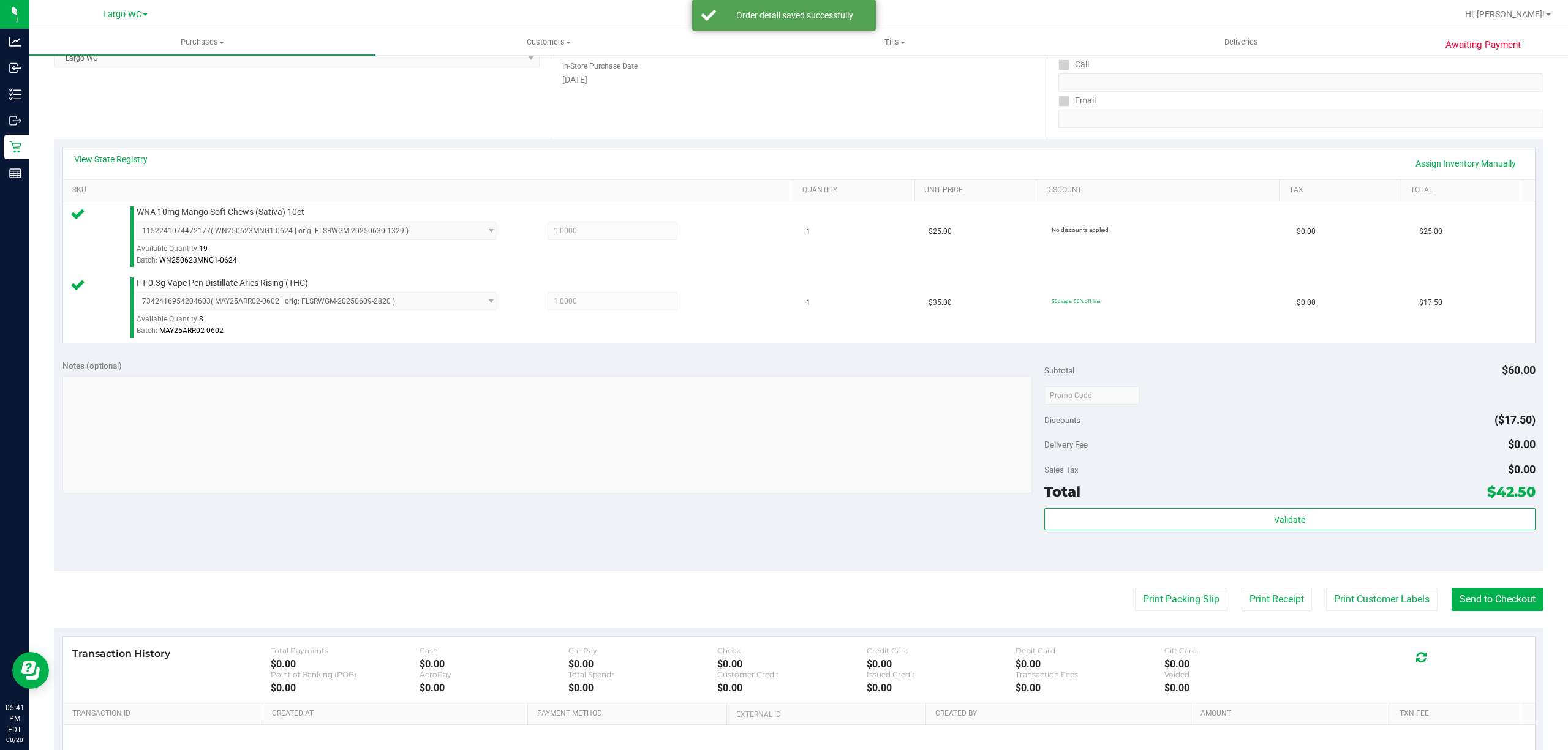
scroll to position [324, 0]
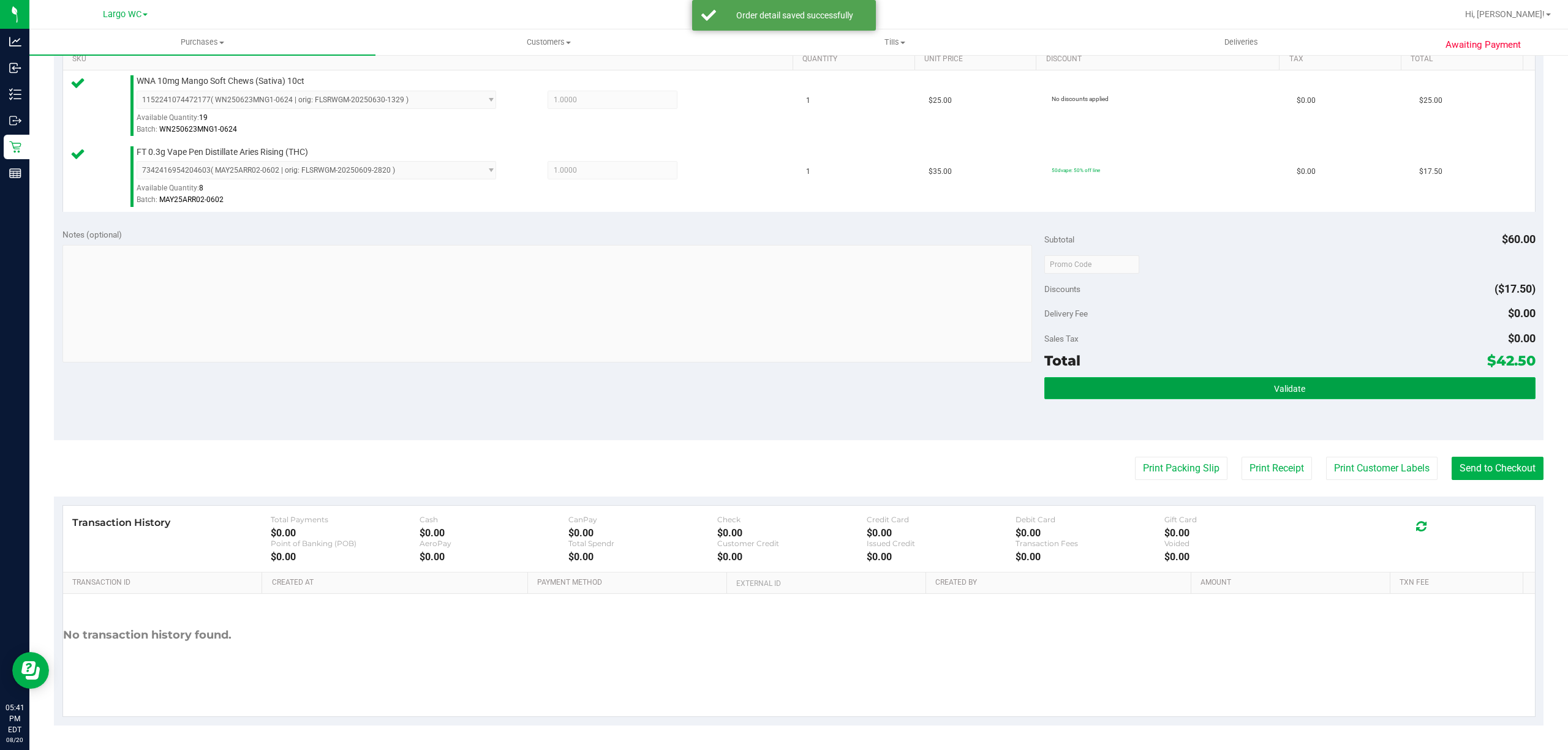
click at [1236, 381] on button "Validate" at bounding box center [1290, 388] width 491 height 22
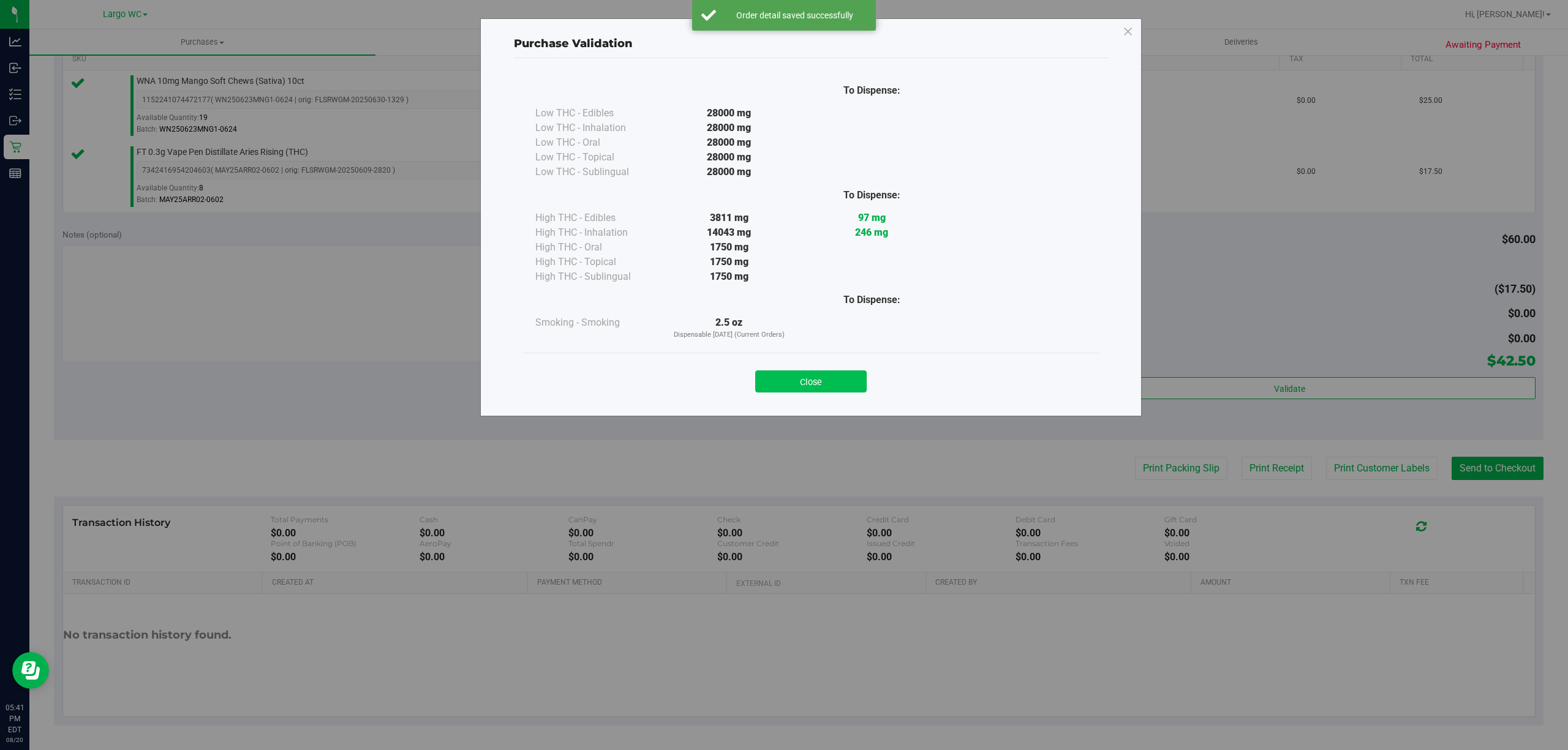
click at [811, 378] on button "Close" at bounding box center [811, 382] width 112 height 22
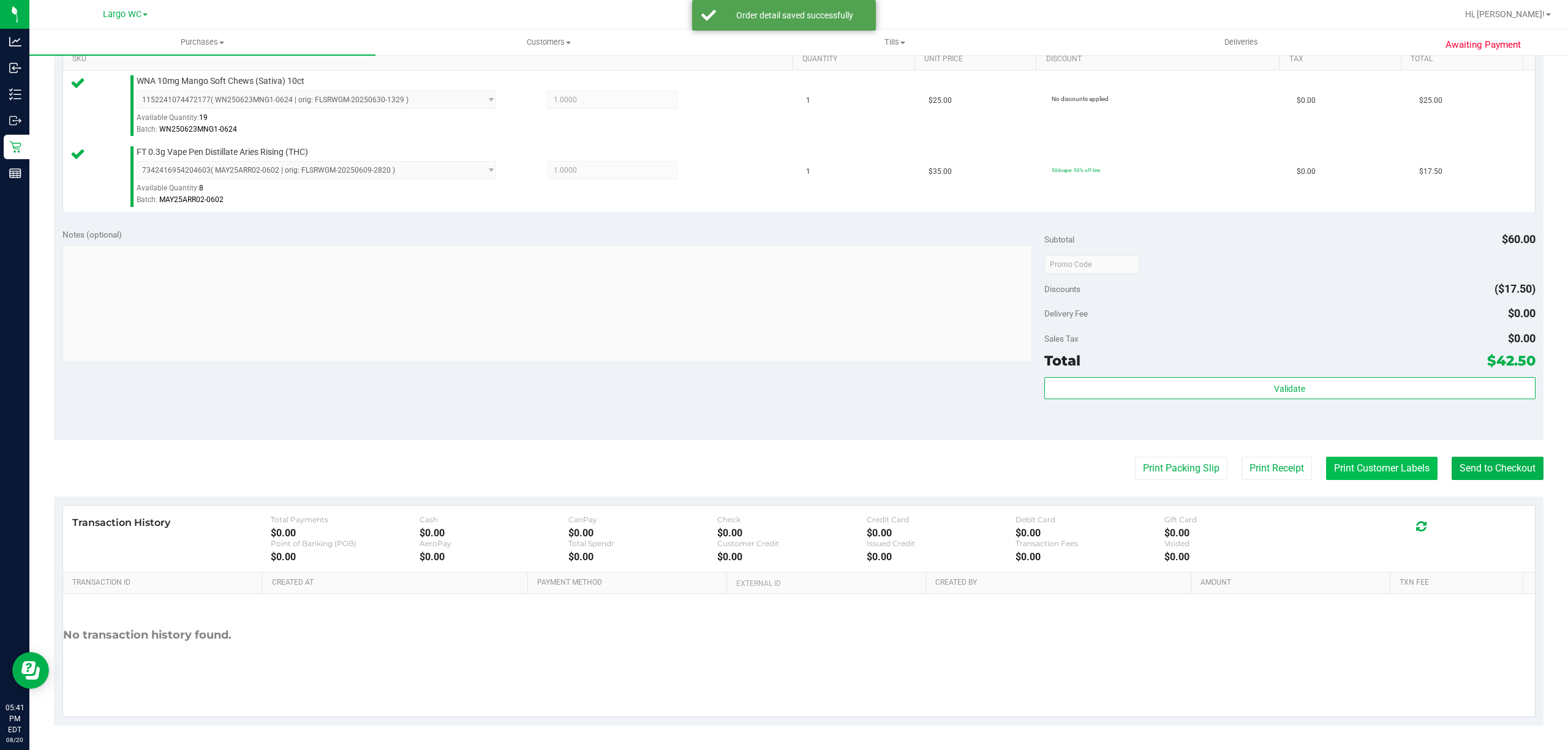
click at [1348, 458] on button "Print Customer Labels" at bounding box center [1382, 468] width 112 height 23
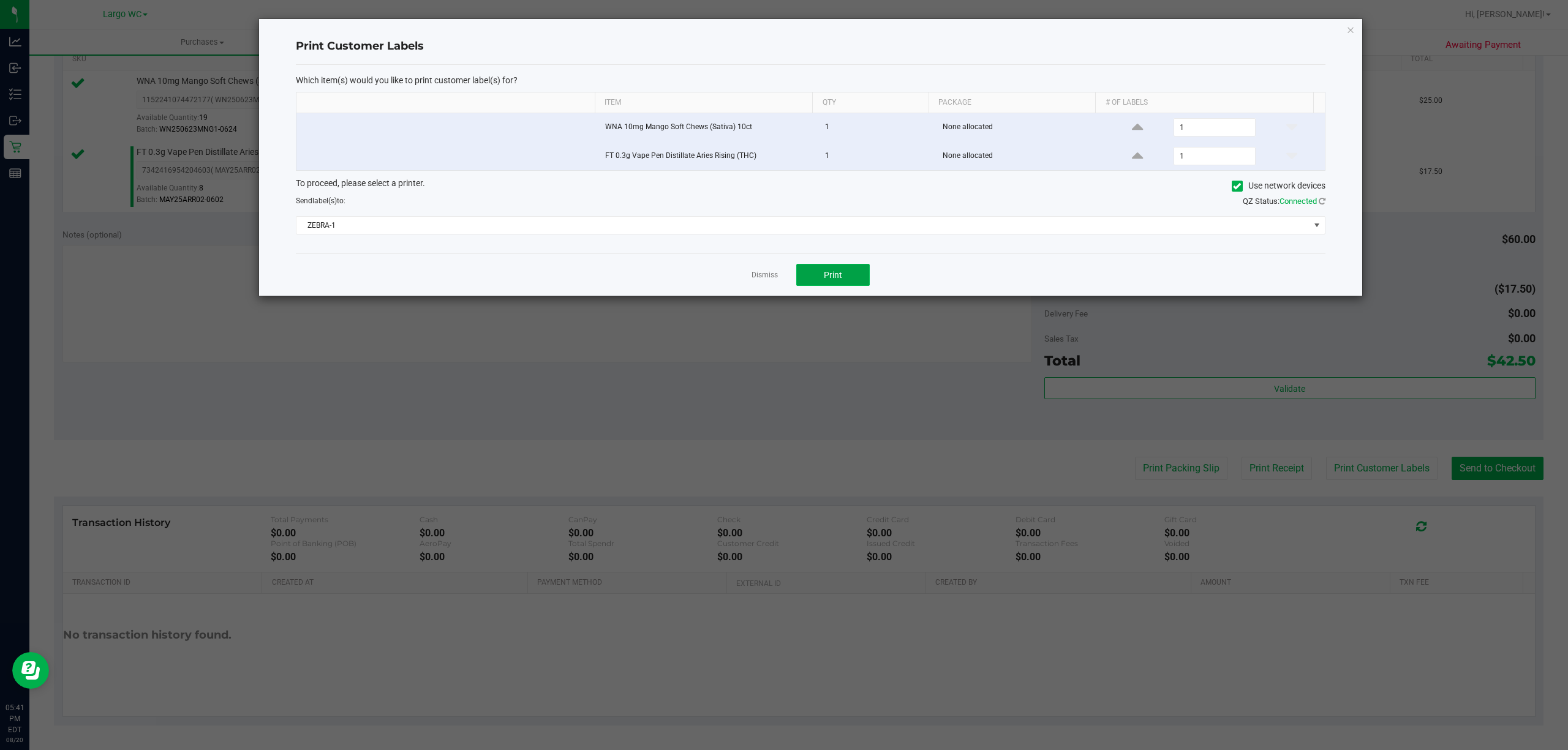
click at [843, 271] on button "Print" at bounding box center [833, 275] width 74 height 22
click at [752, 275] on link "Dismiss" at bounding box center [765, 275] width 26 height 10
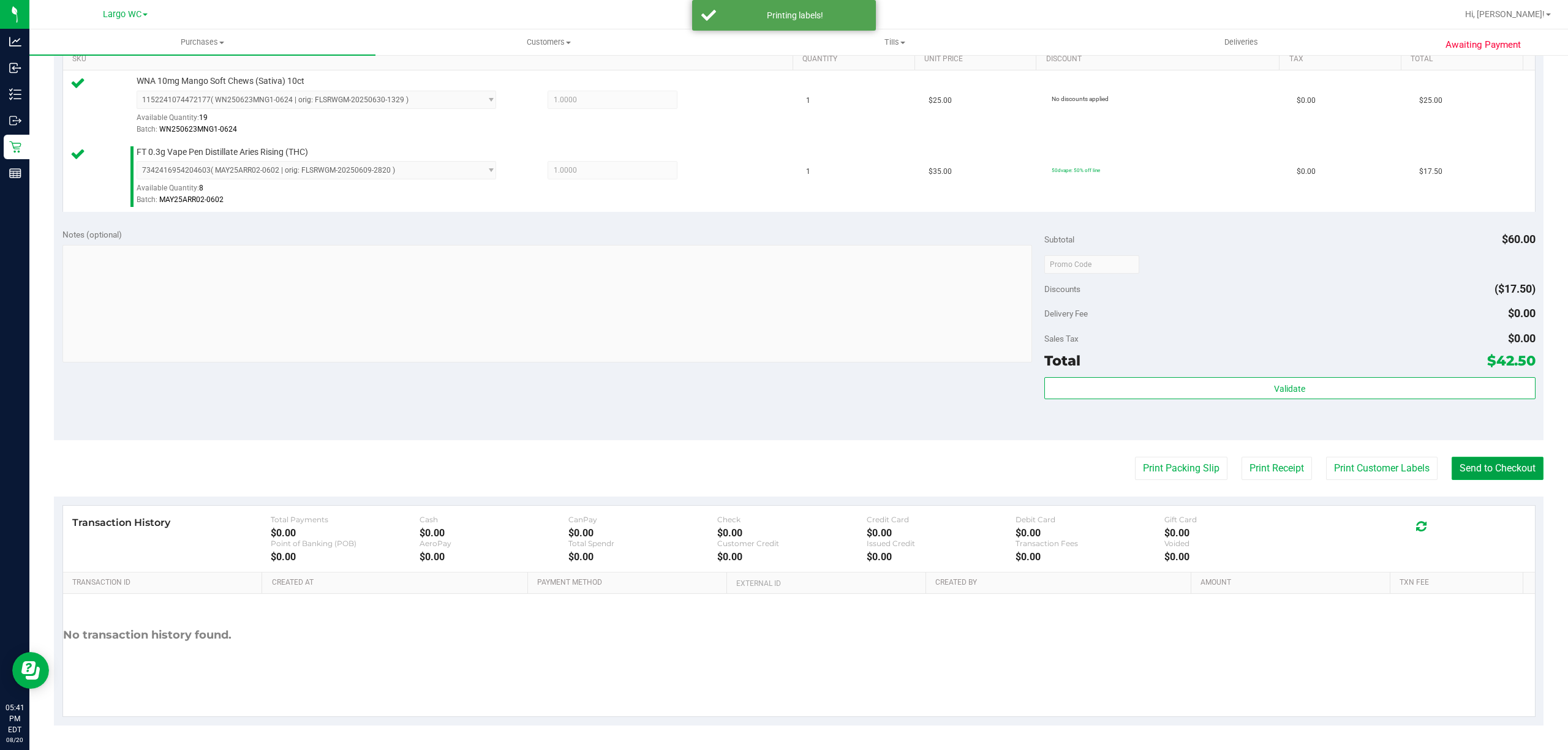
click at [1500, 471] on button "Send to Checkout" at bounding box center [1497, 468] width 92 height 23
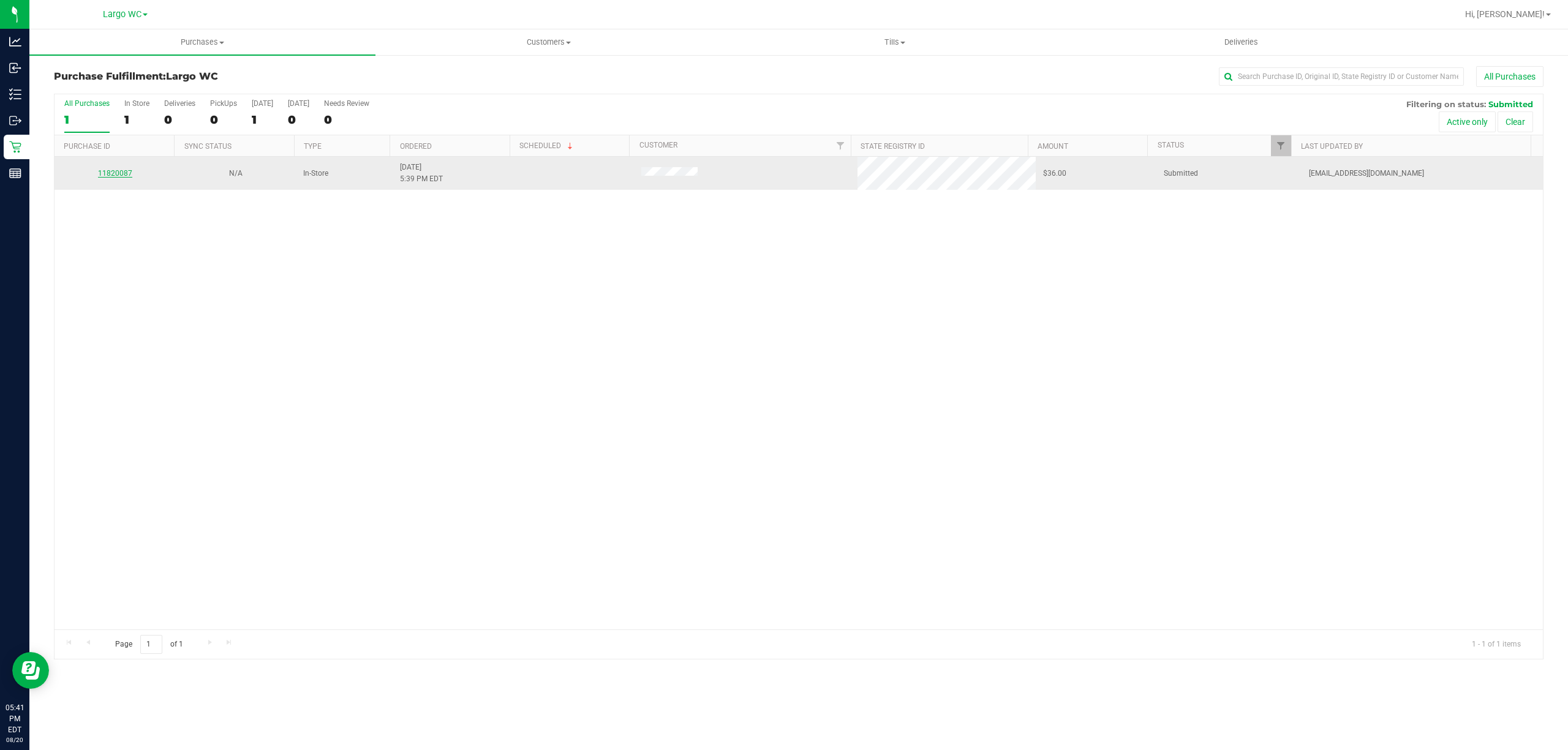
click at [127, 174] on link "11820087" at bounding box center [114, 173] width 34 height 8
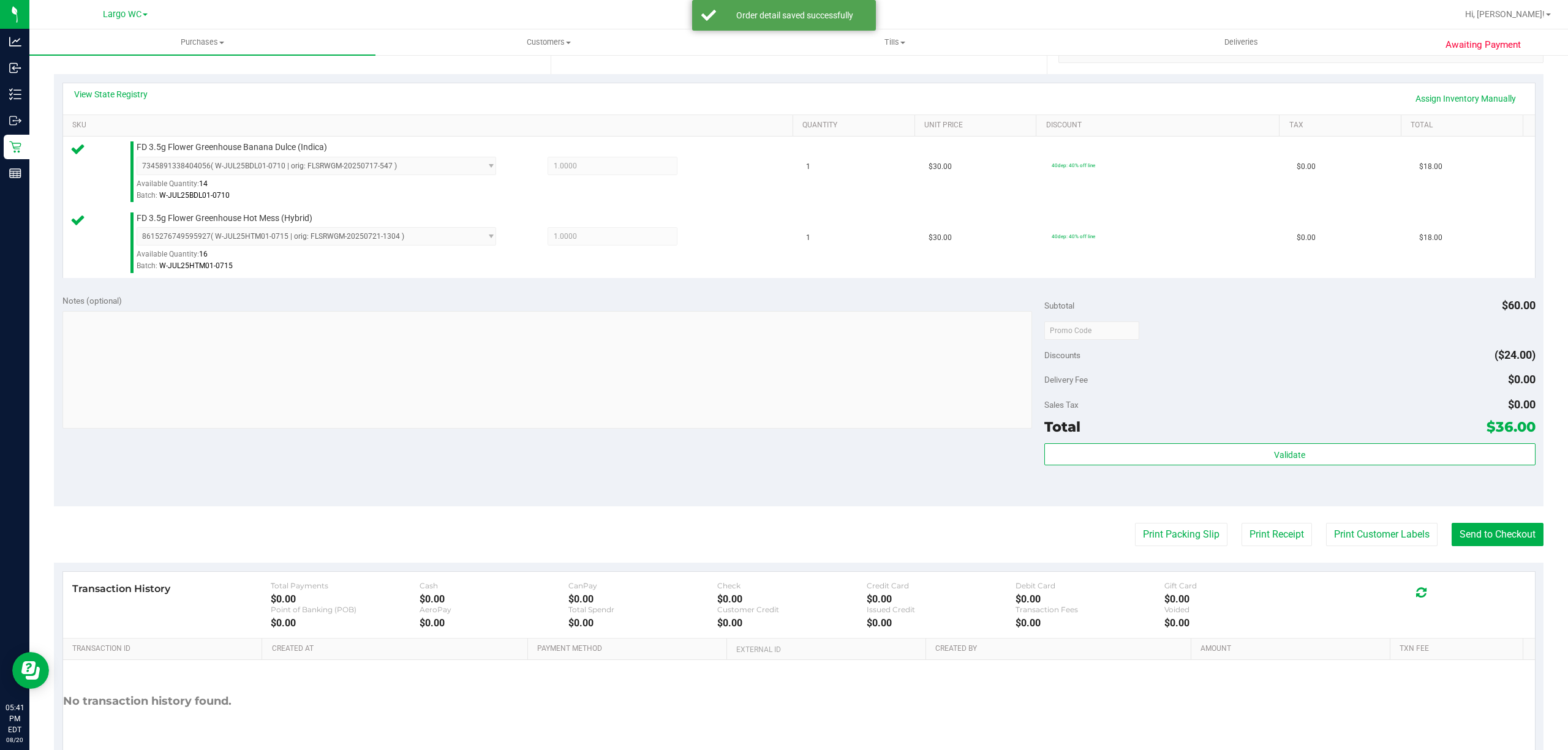
scroll to position [309, 0]
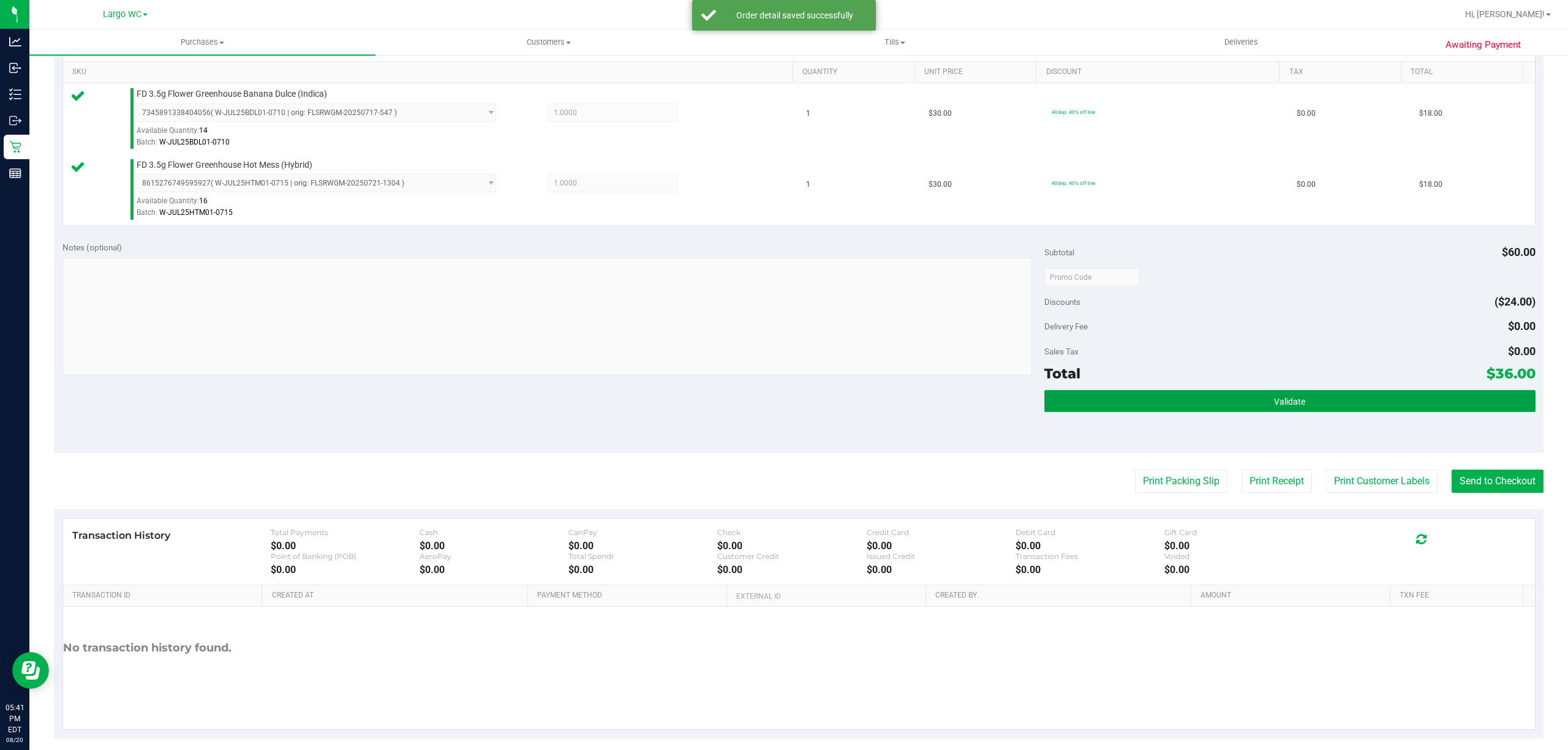
click at [1258, 395] on button "Validate" at bounding box center [1290, 401] width 491 height 22
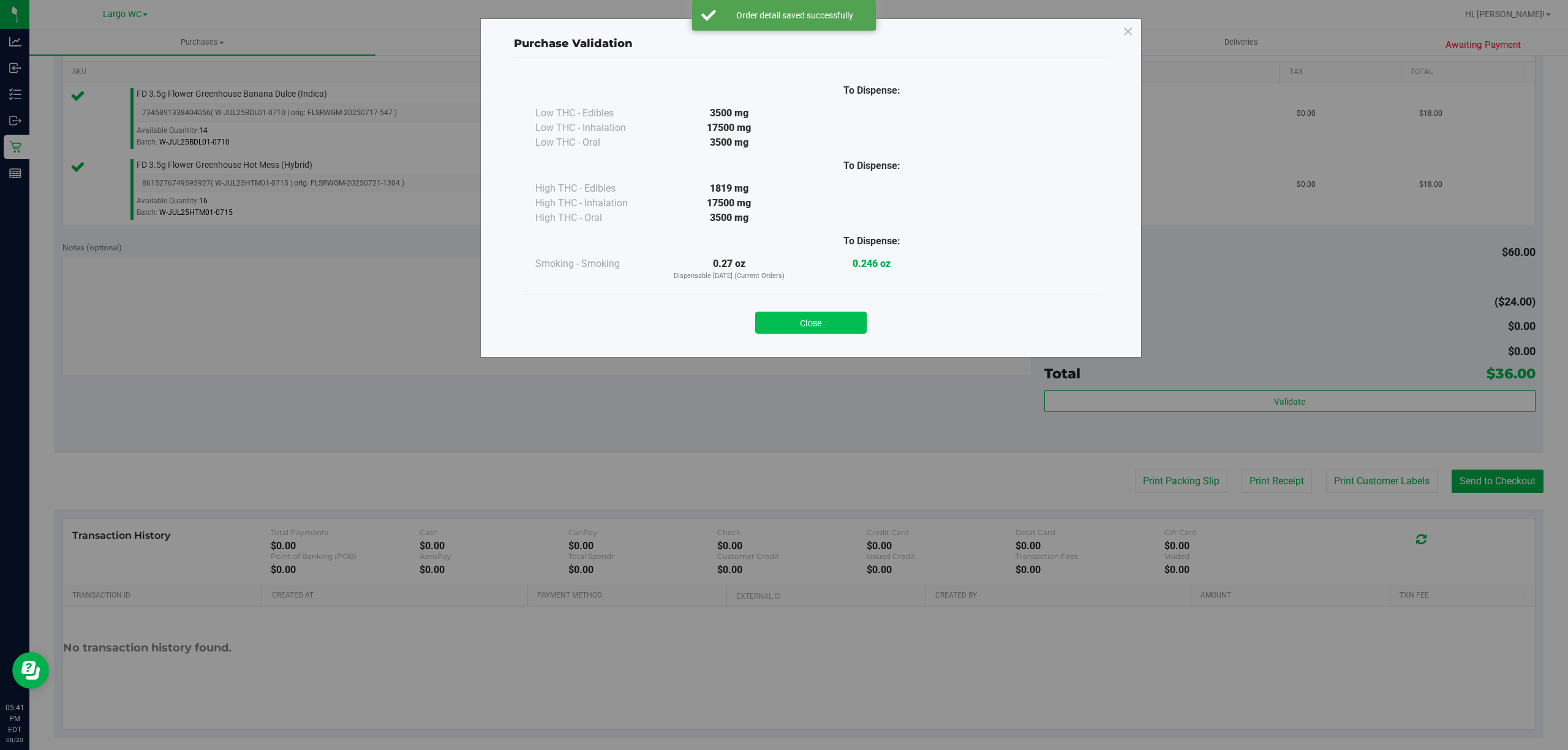
click at [807, 319] on button "Close" at bounding box center [811, 323] width 112 height 22
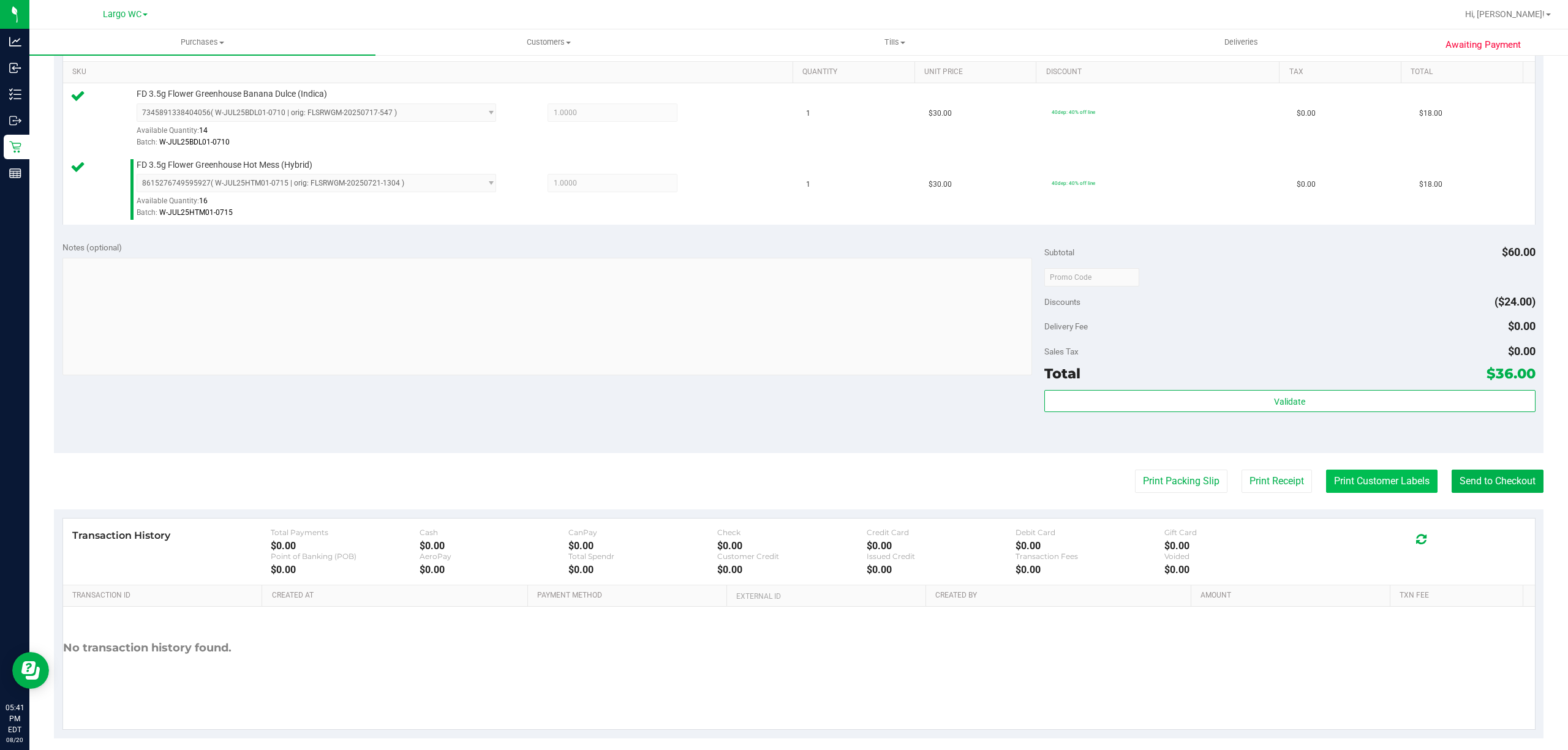
click at [1362, 484] on button "Print Customer Labels" at bounding box center [1382, 481] width 112 height 23
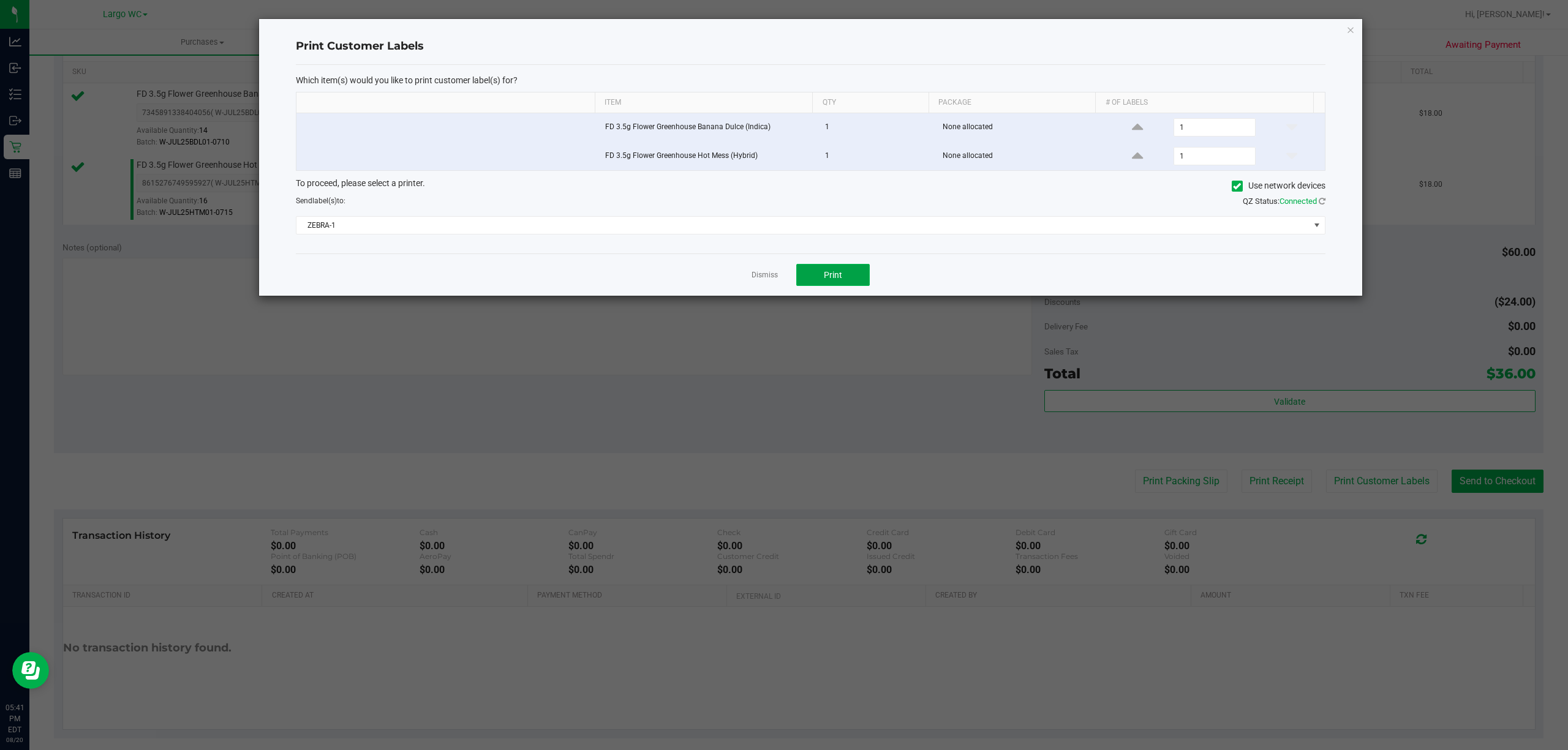
click at [864, 271] on button "Print" at bounding box center [833, 275] width 74 height 22
click at [756, 280] on link "Dismiss" at bounding box center [765, 275] width 26 height 10
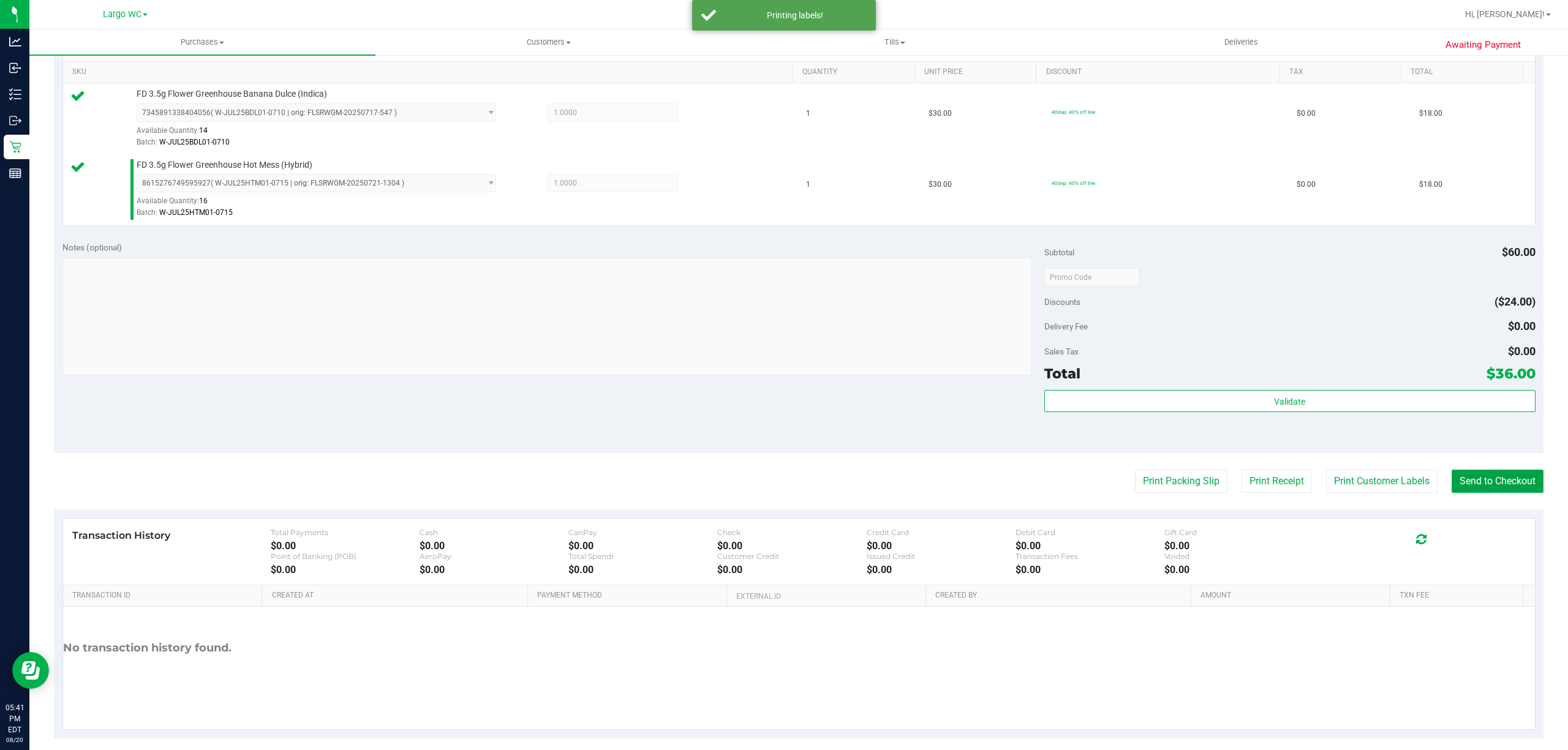
click at [1453, 473] on button "Send to Checkout" at bounding box center [1497, 481] width 92 height 23
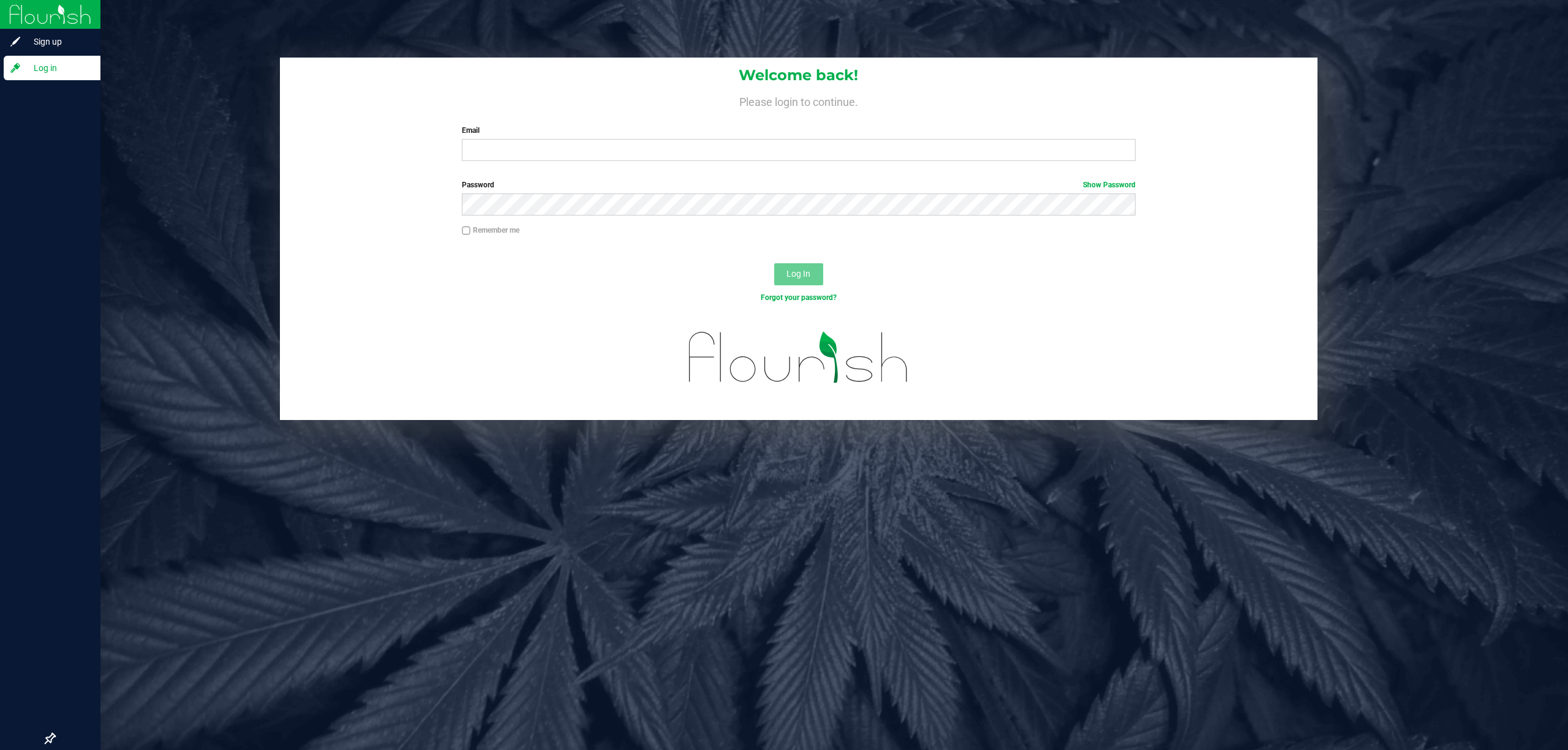
click at [42, 70] on span "Log in" at bounding box center [58, 68] width 74 height 15
